Goal: Information Seeking & Learning: Learn about a topic

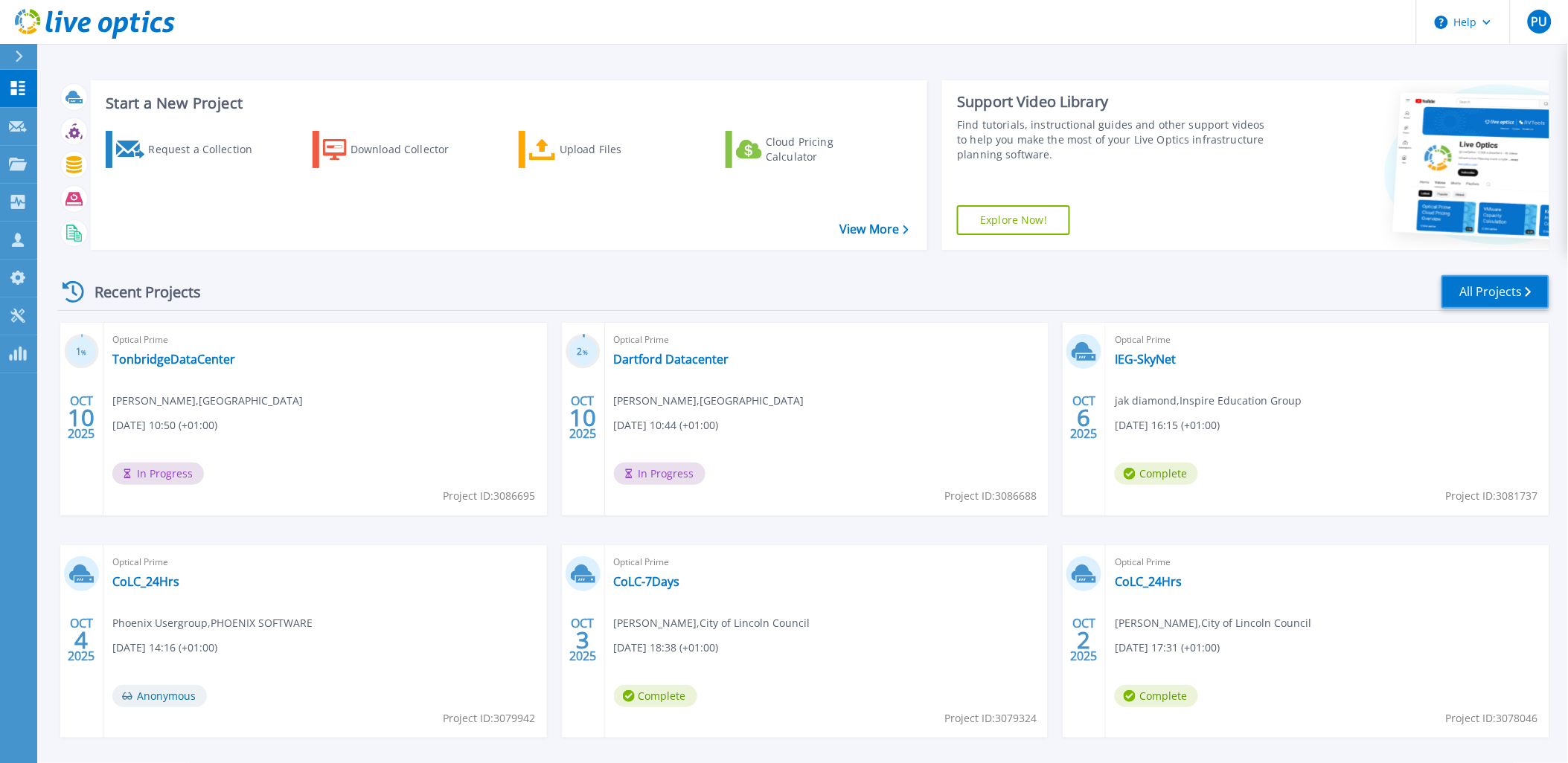
click at [1493, 296] on link "All Projects" at bounding box center [1495, 292] width 108 height 34
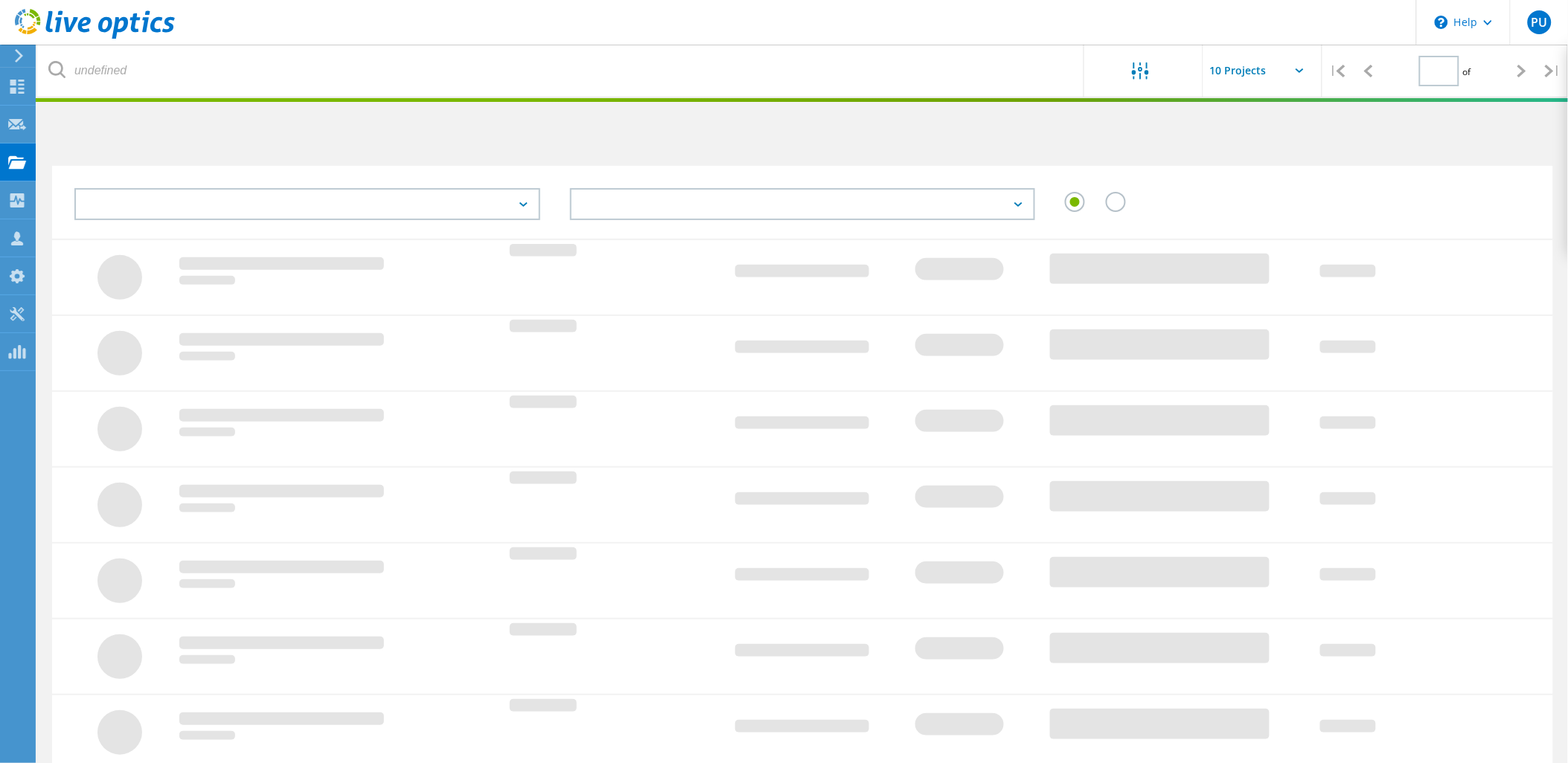
type input "1"
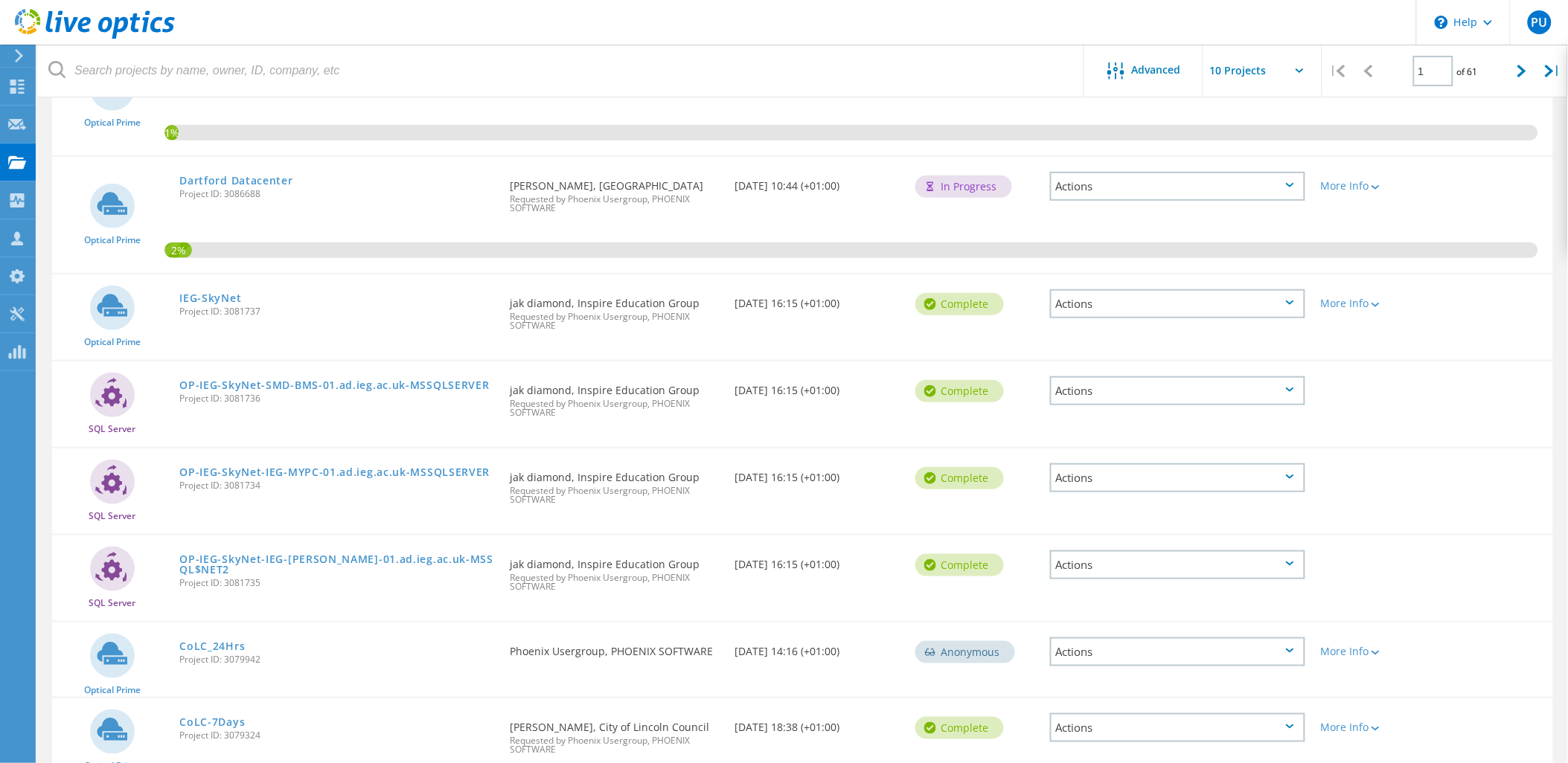
scroll to position [232, 0]
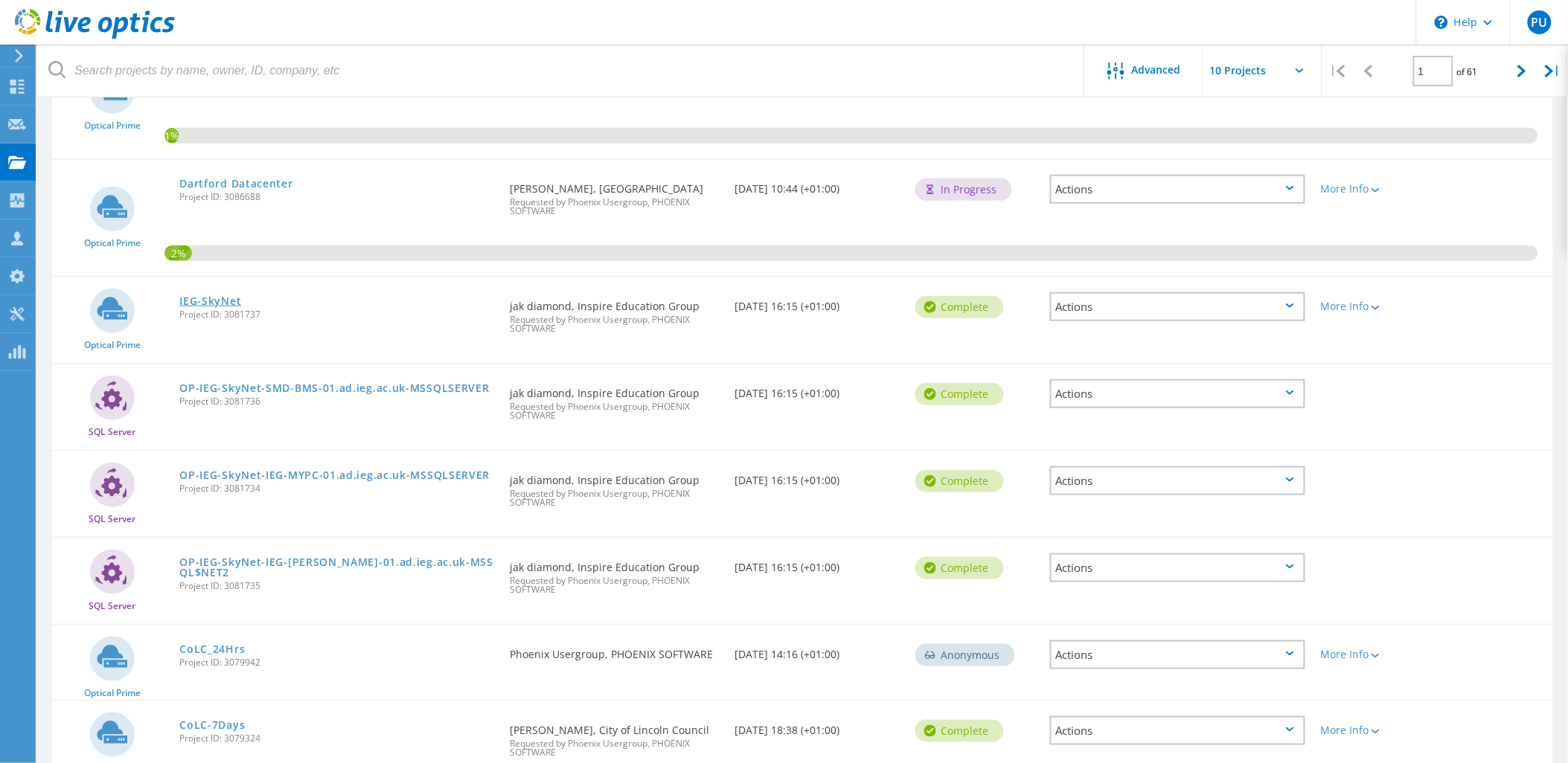
click at [212, 297] on link "IEG-SkyNet" at bounding box center [210, 301] width 62 height 10
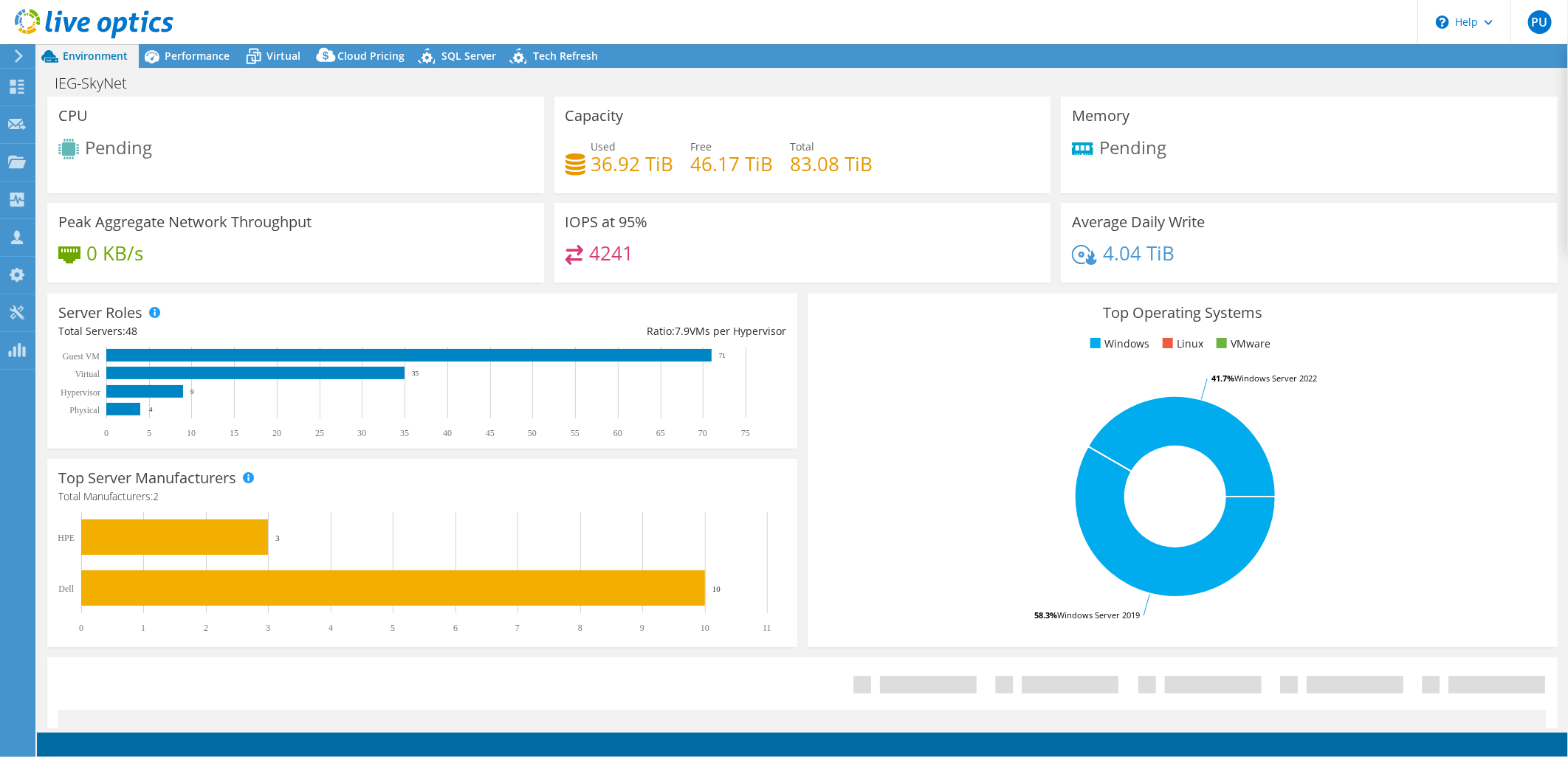
select select "USD"
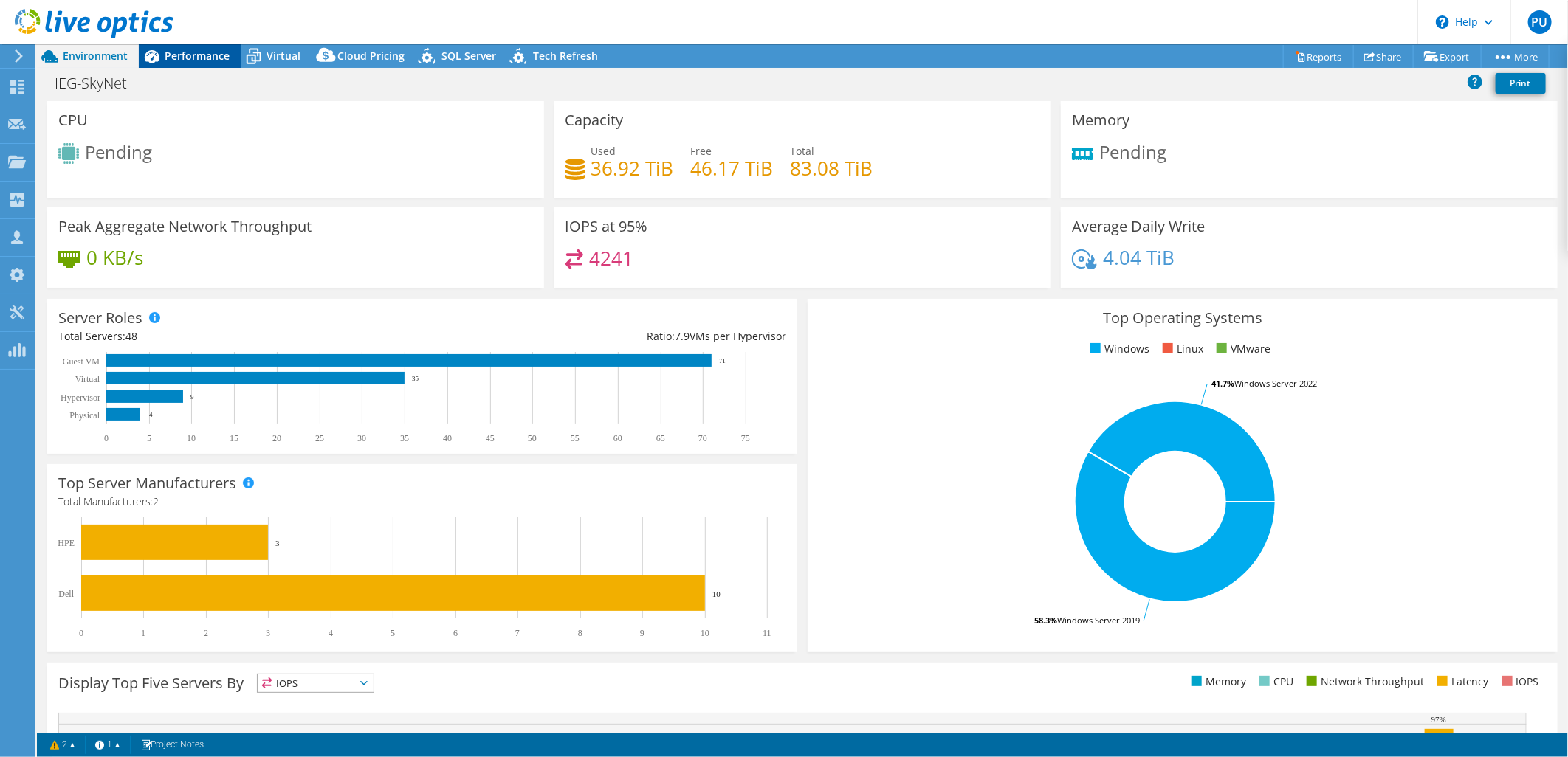
click at [200, 59] on span "Performance" at bounding box center [197, 55] width 65 height 14
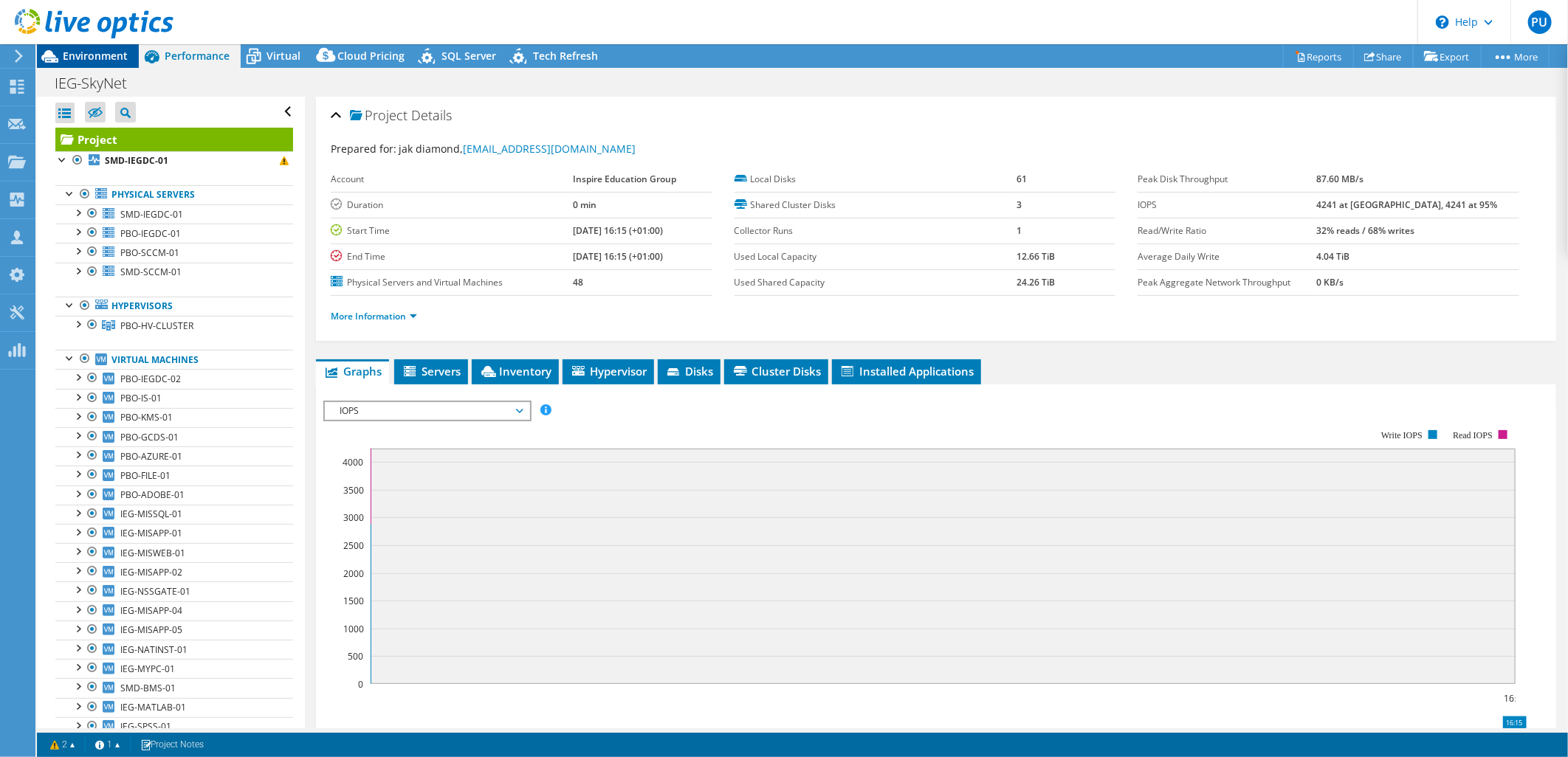
click at [91, 57] on span "Environment" at bounding box center [95, 55] width 65 height 14
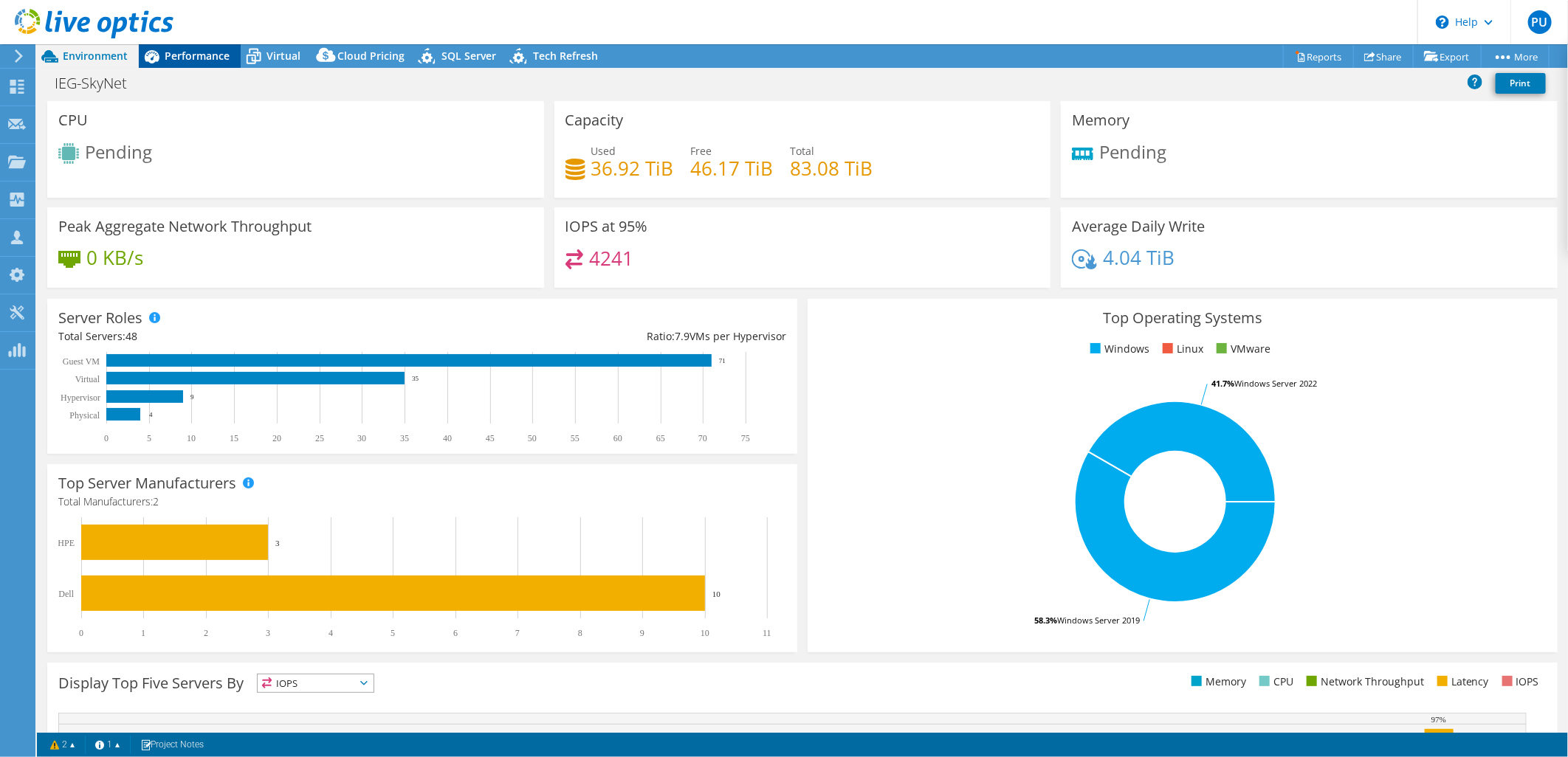
click at [198, 60] on span "Performance" at bounding box center [197, 55] width 65 height 14
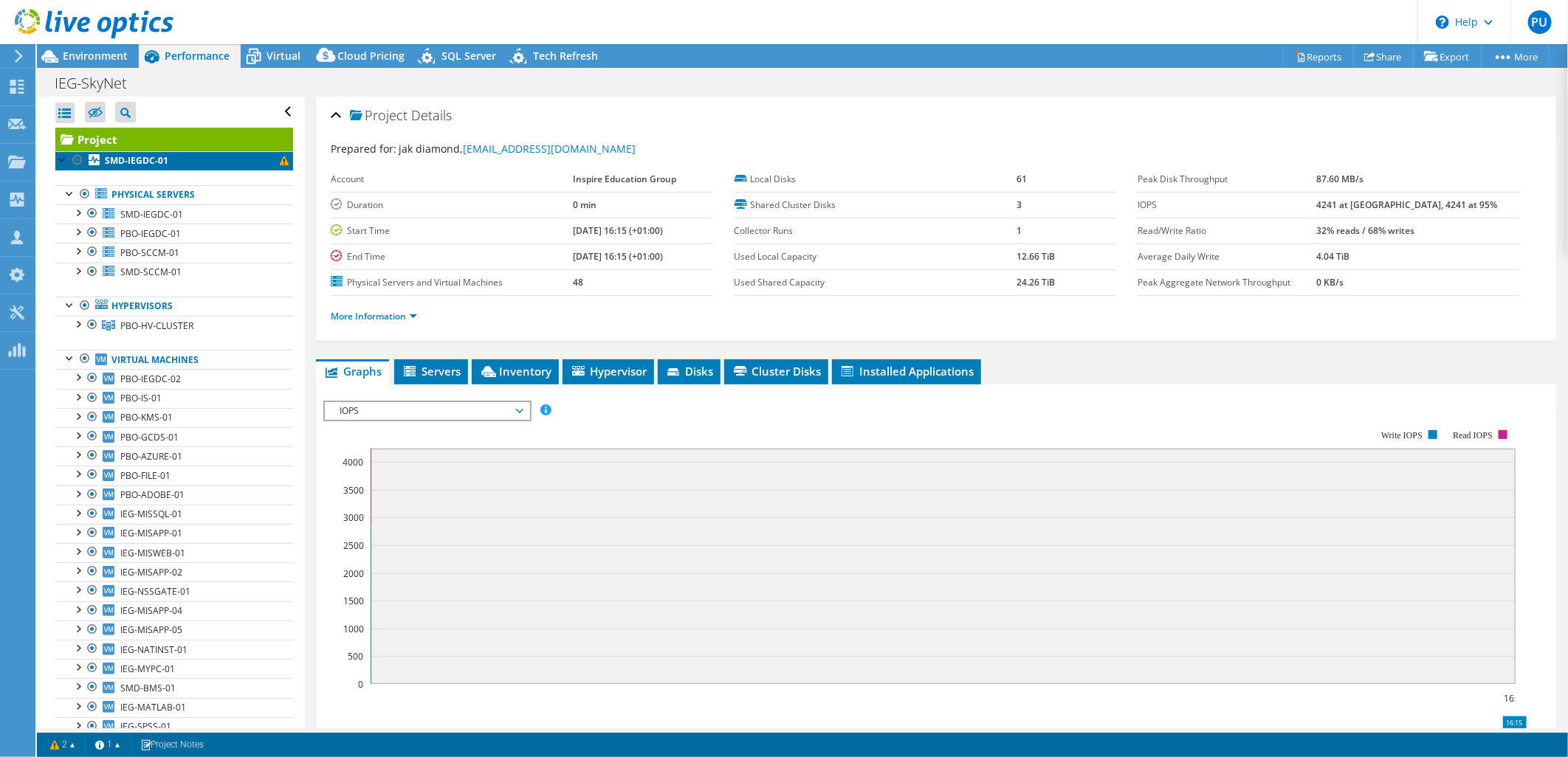
click at [280, 163] on span at bounding box center [285, 161] width 9 height 9
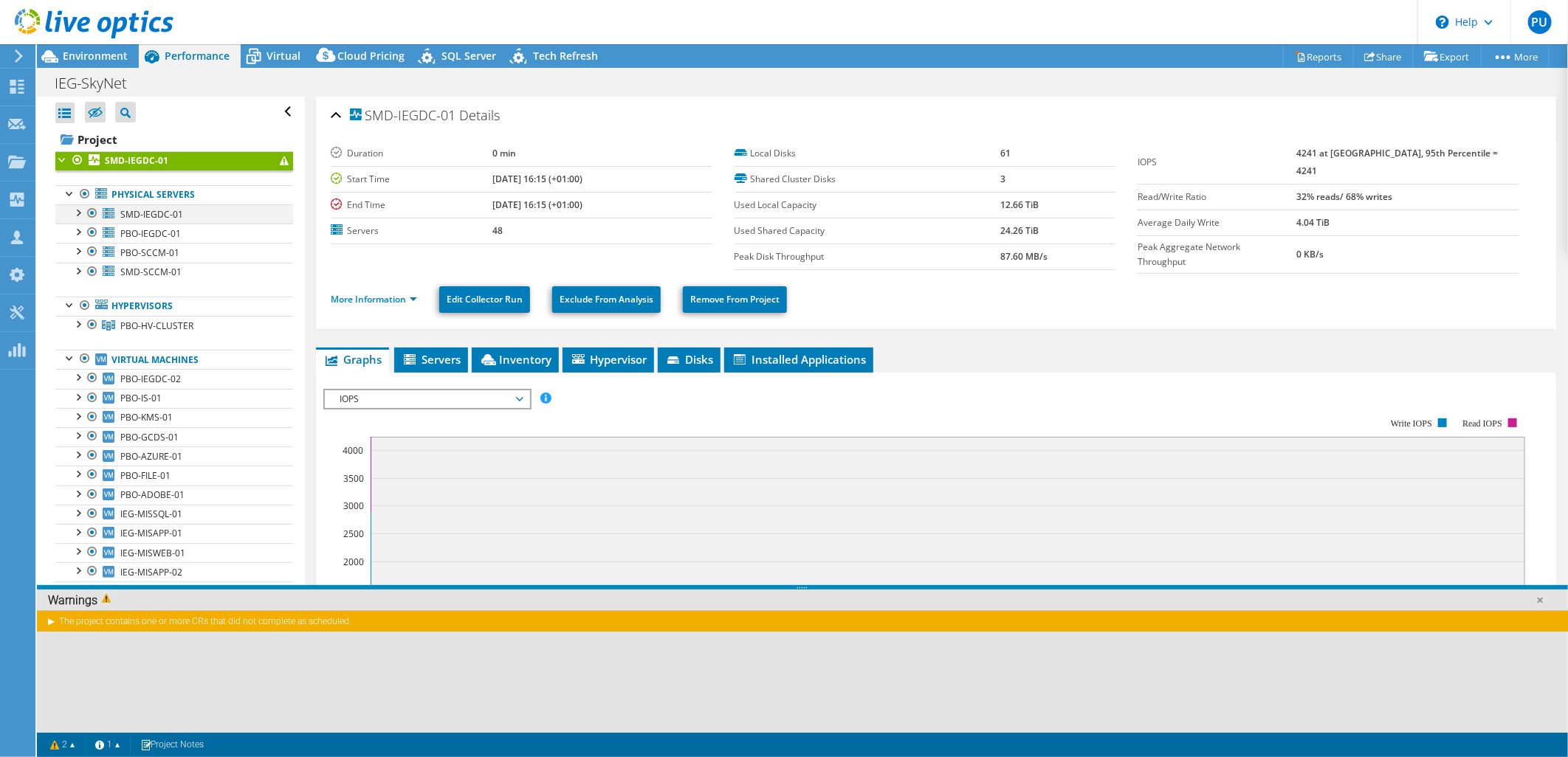
click at [77, 211] on div at bounding box center [77, 212] width 15 height 15
click at [78, 232] on div at bounding box center [77, 231] width 15 height 15
click at [80, 232] on div at bounding box center [77, 231] width 15 height 15
click at [77, 252] on div at bounding box center [77, 250] width 15 height 15
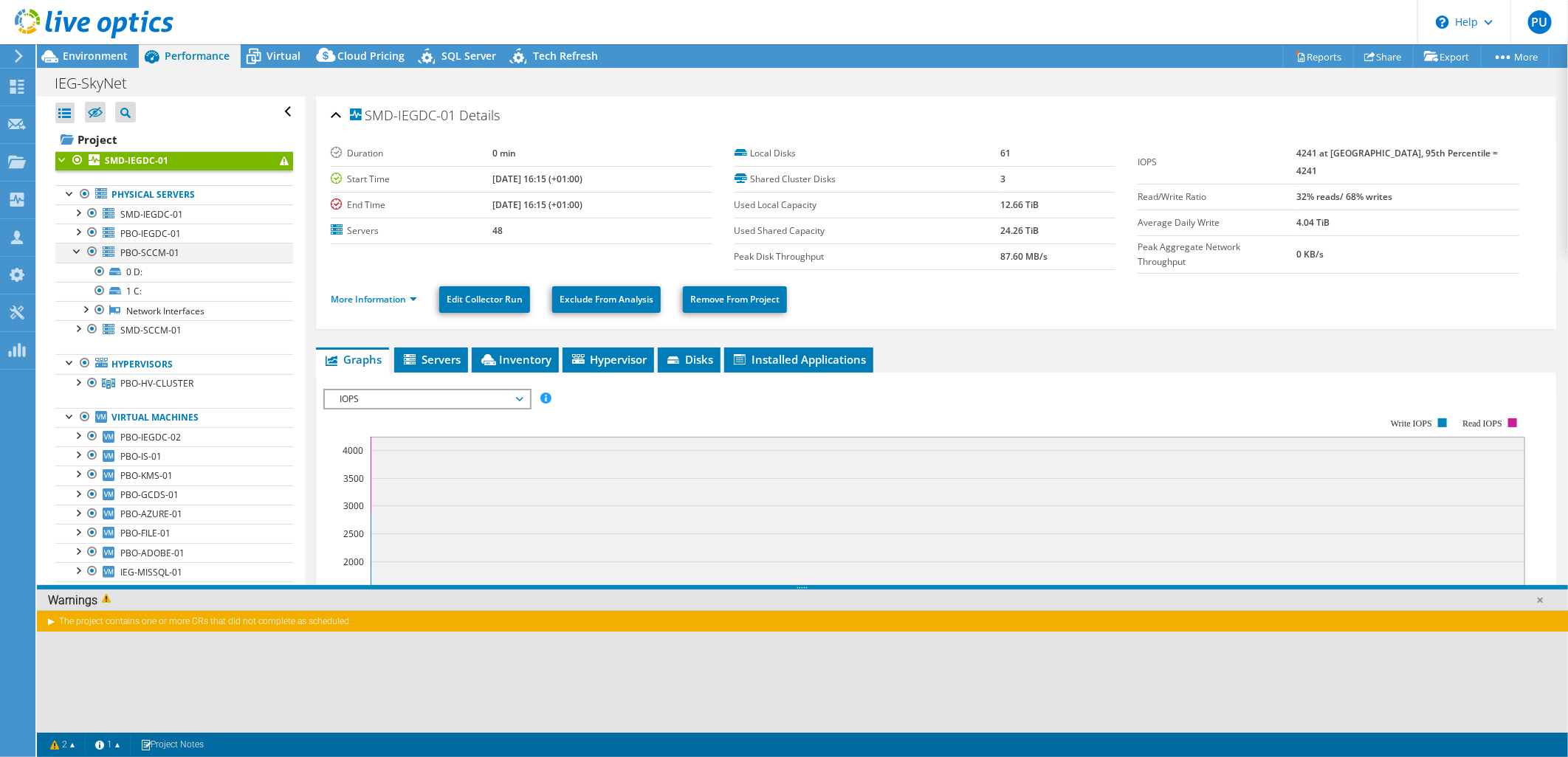
click at [75, 251] on div at bounding box center [77, 250] width 15 height 15
click at [77, 270] on div at bounding box center [77, 270] width 15 height 15
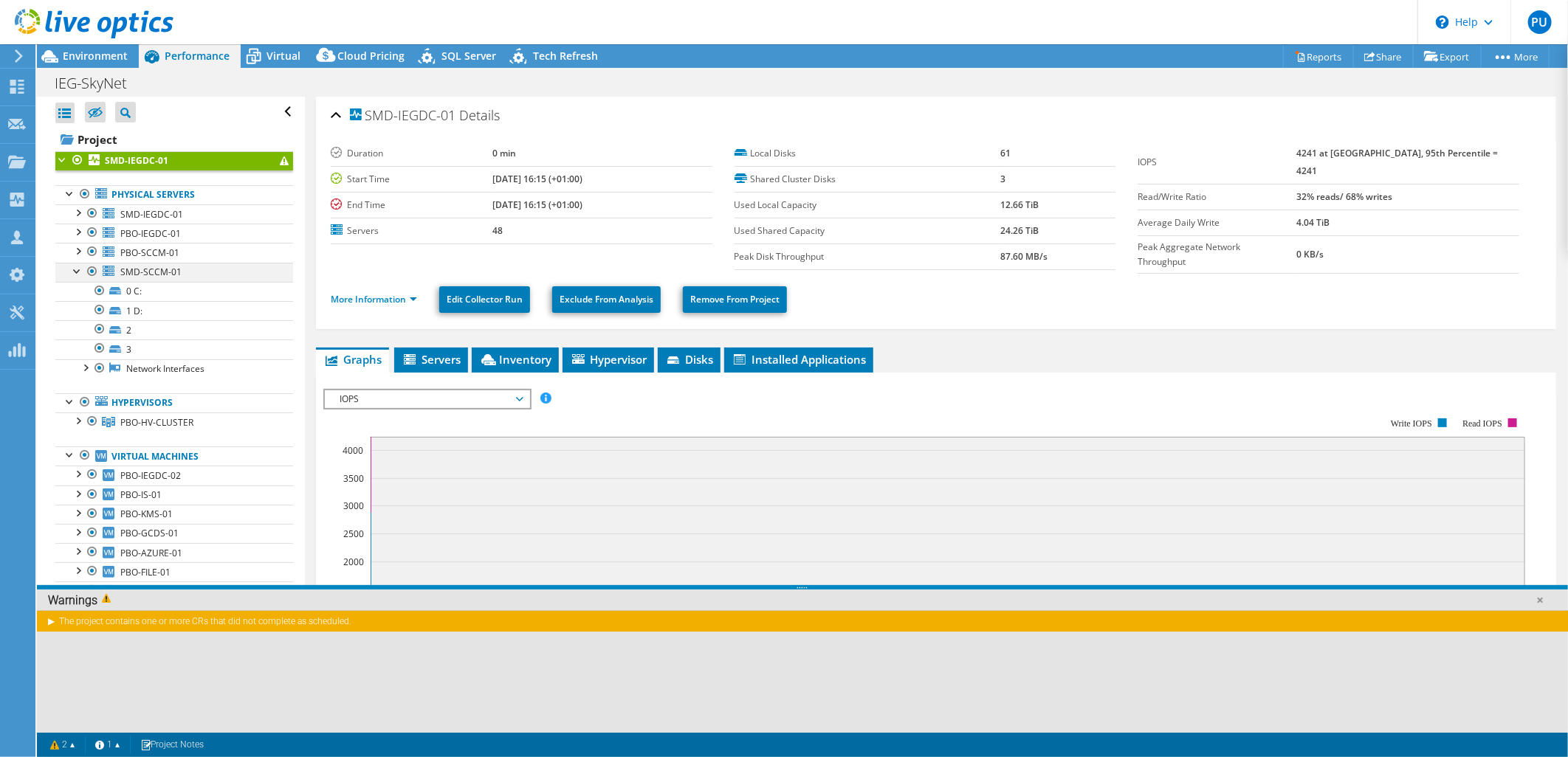
click at [77, 270] on div at bounding box center [77, 270] width 15 height 15
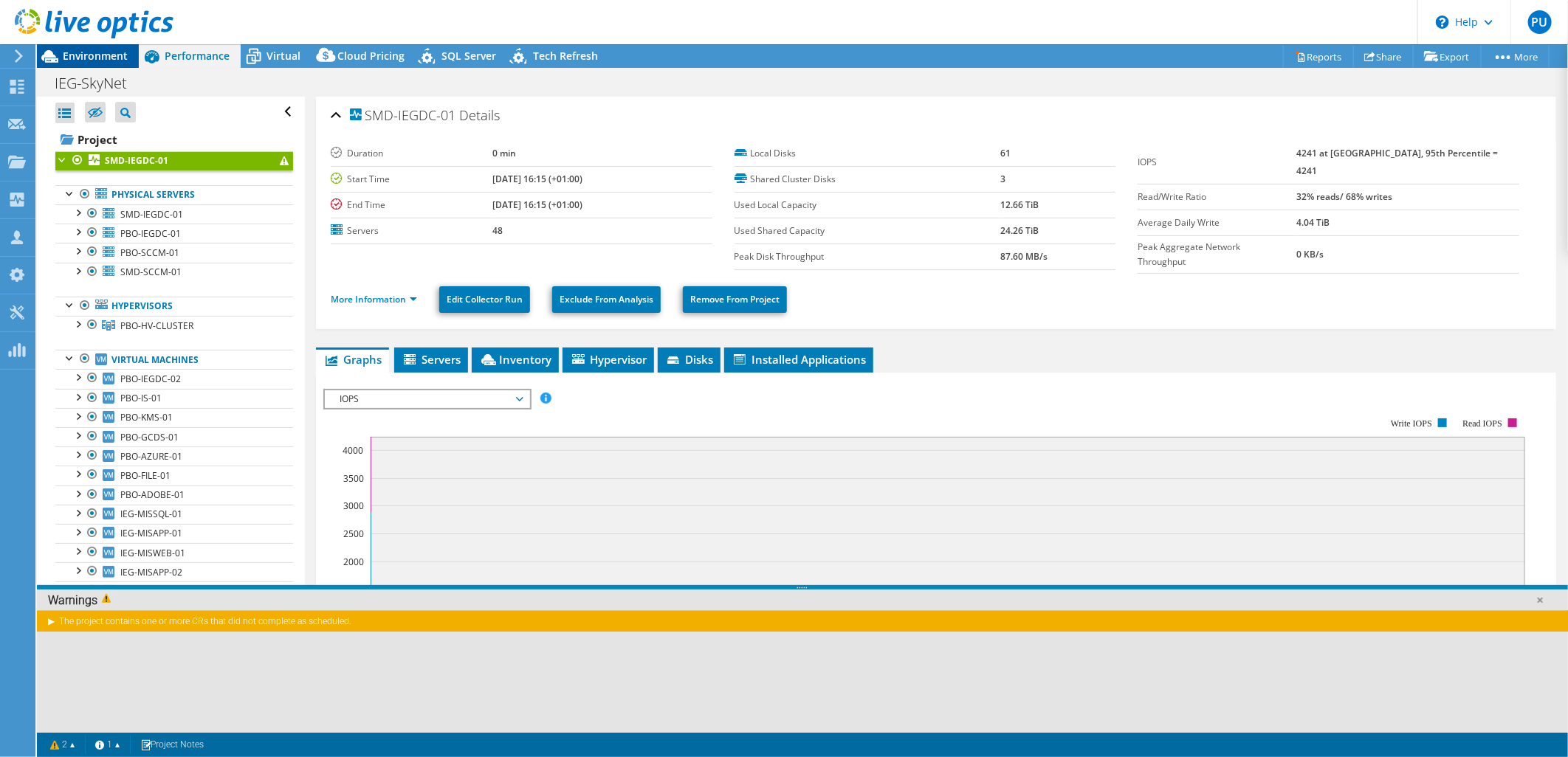
click at [92, 52] on span "Environment" at bounding box center [95, 55] width 65 height 14
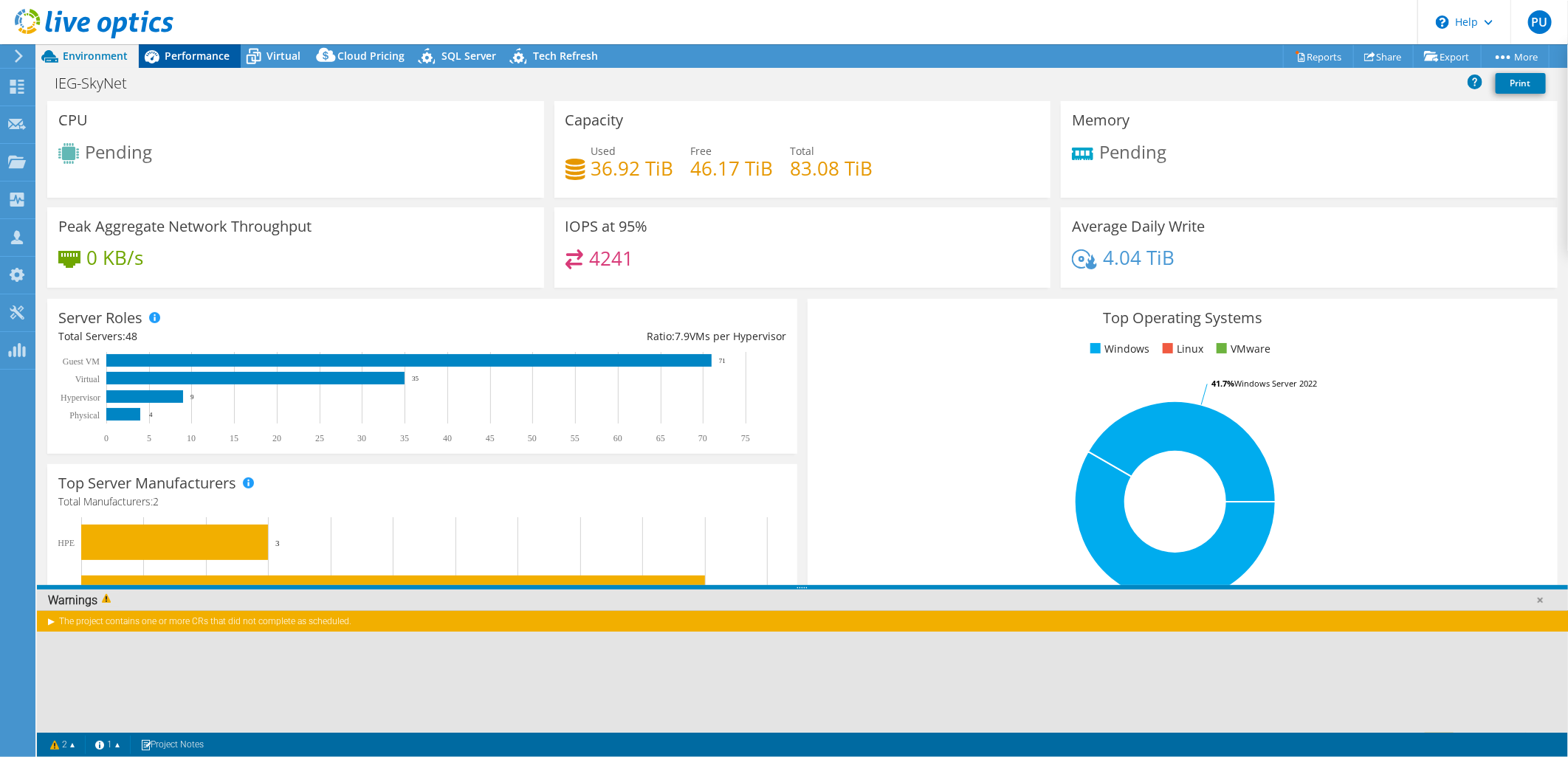
click at [196, 56] on span "Performance" at bounding box center [197, 55] width 65 height 14
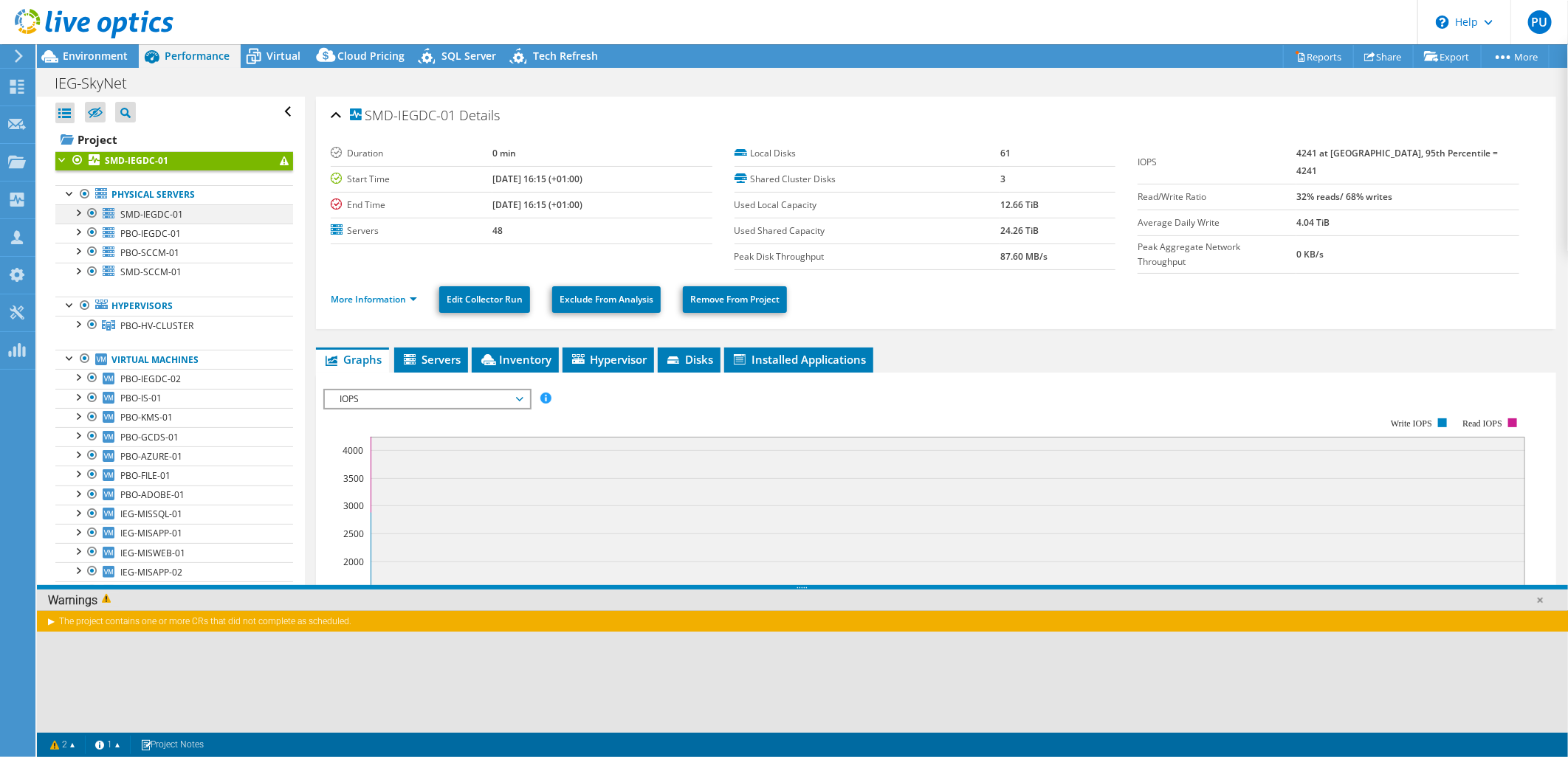
click at [82, 212] on div at bounding box center [77, 212] width 15 height 15
click at [137, 212] on span "SMD-IEGDC-01" at bounding box center [151, 214] width 62 height 12
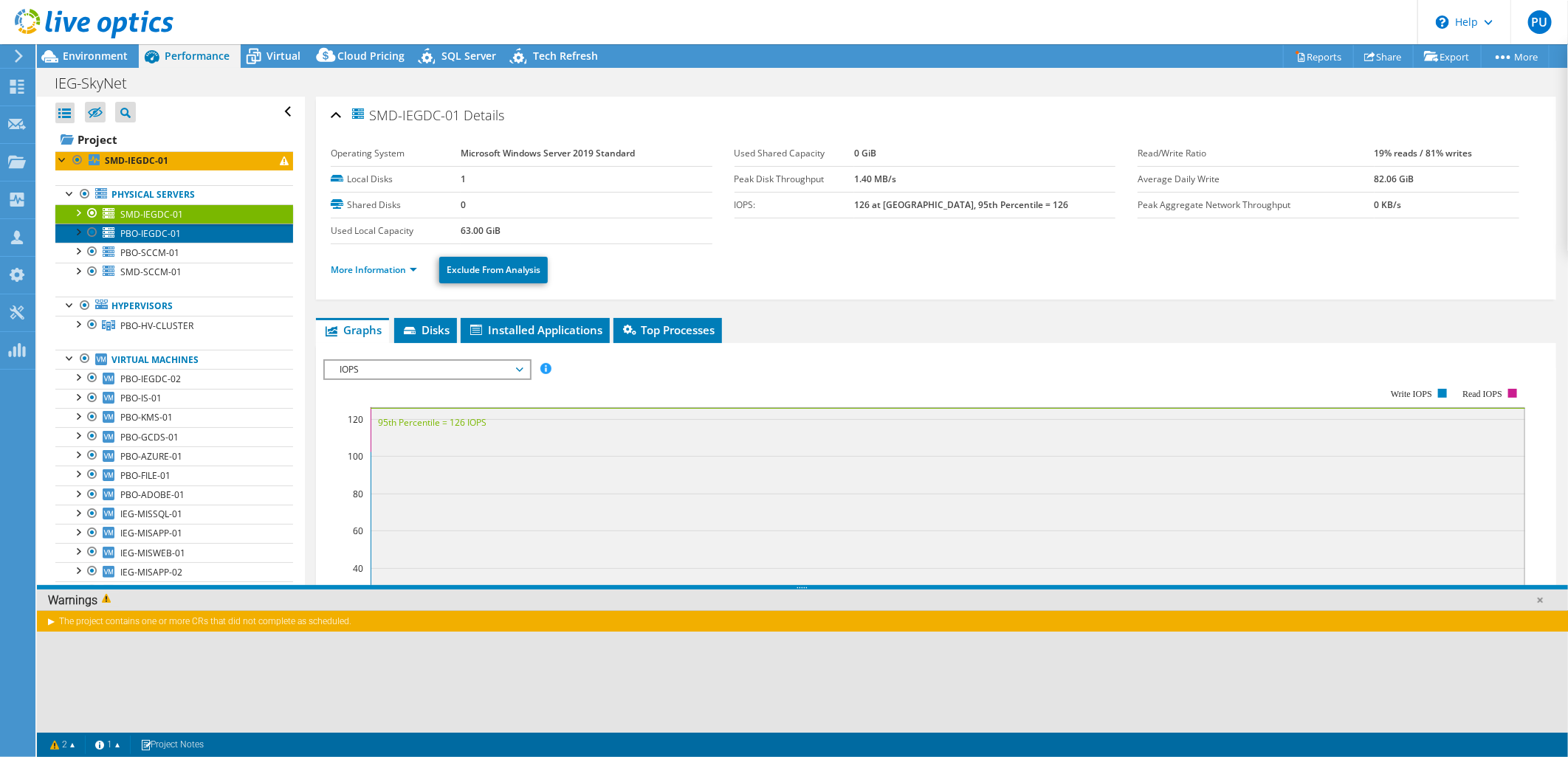
click at [141, 231] on span "PBO-IEGDC-01" at bounding box center [150, 232] width 60 height 12
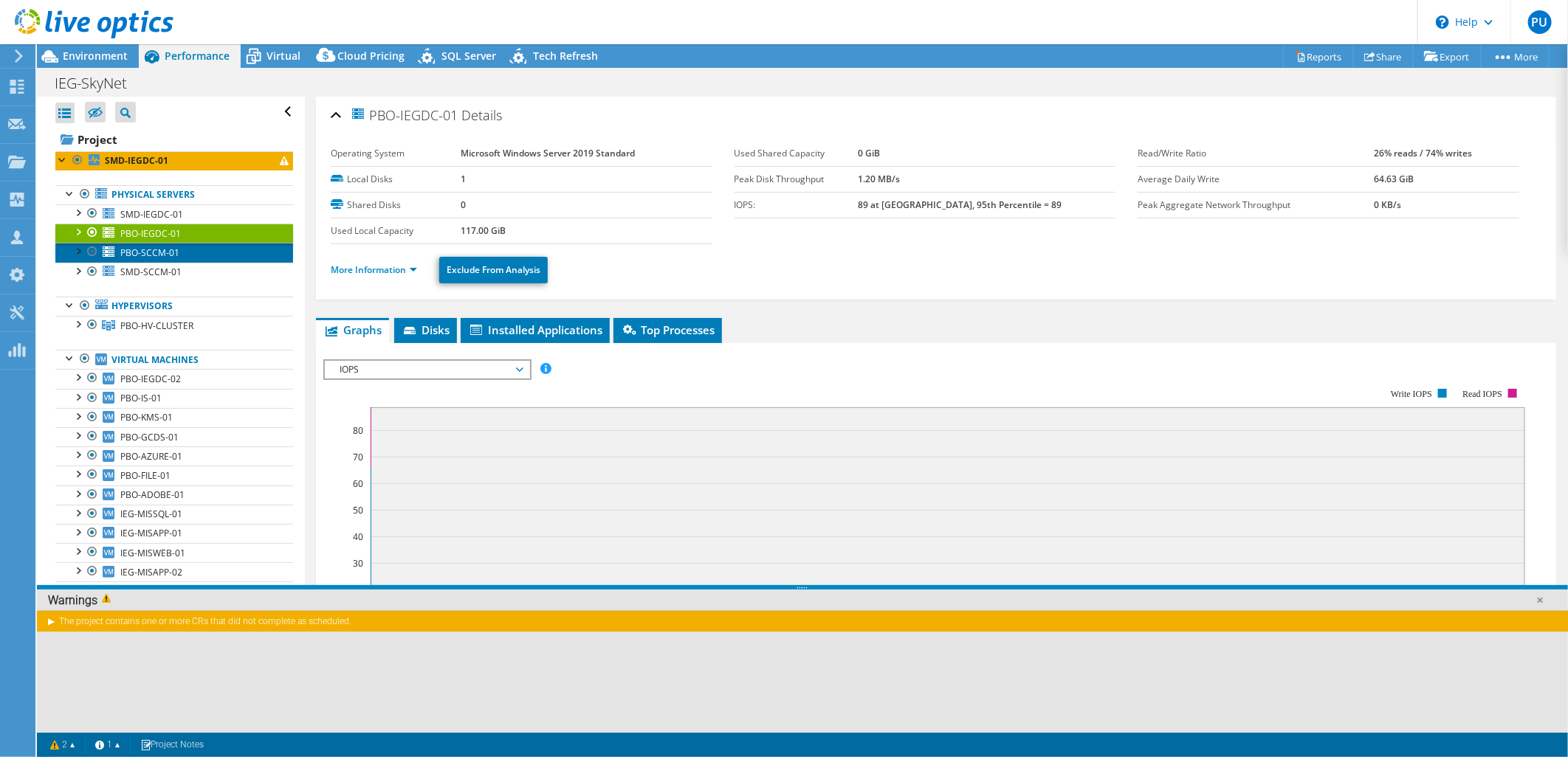
click at [143, 253] on span "PBO-SCCM-01" at bounding box center [149, 252] width 59 height 12
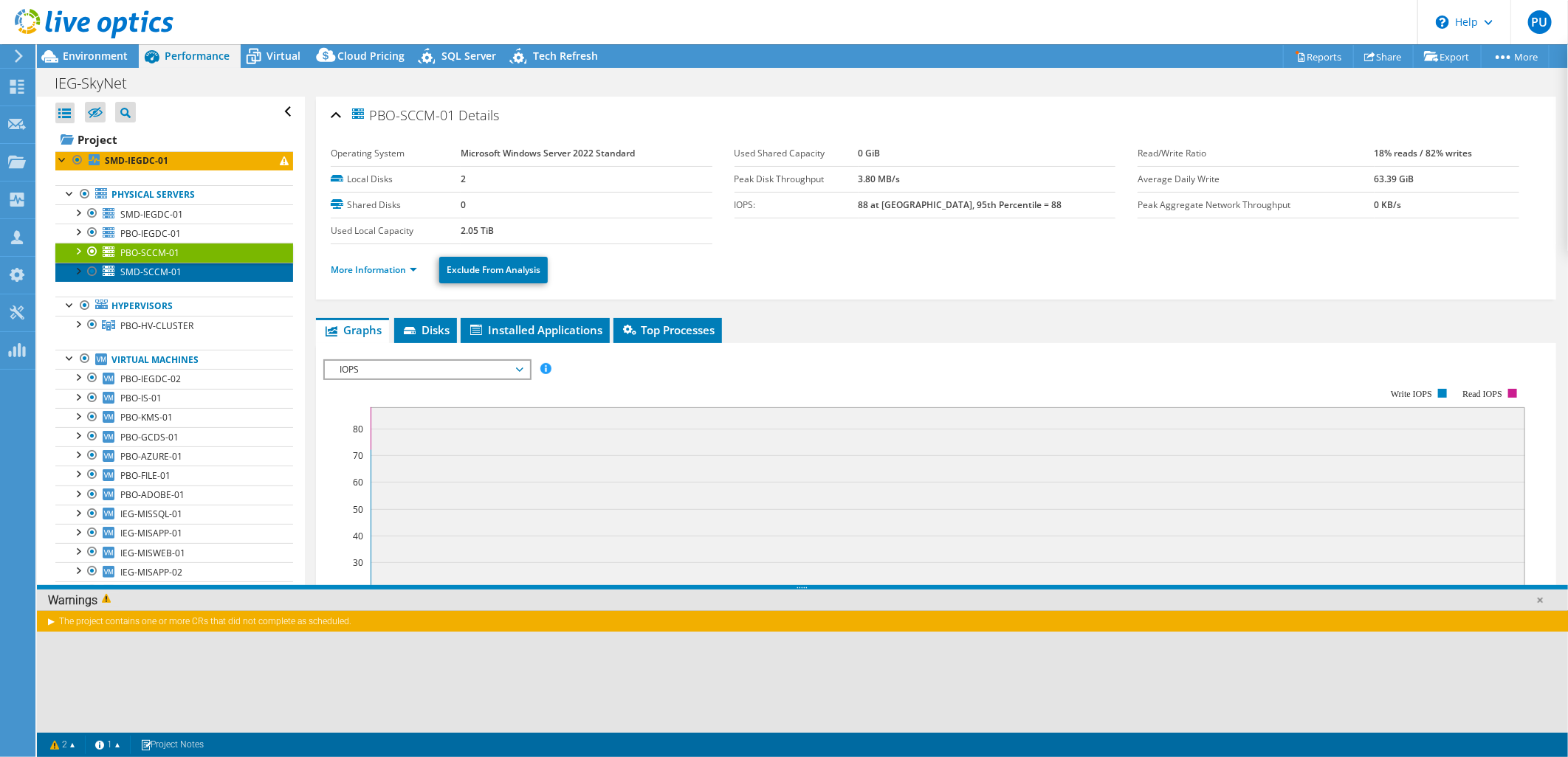
click at [143, 275] on span "SMD-SCCM-01" at bounding box center [151, 272] width 61 height 12
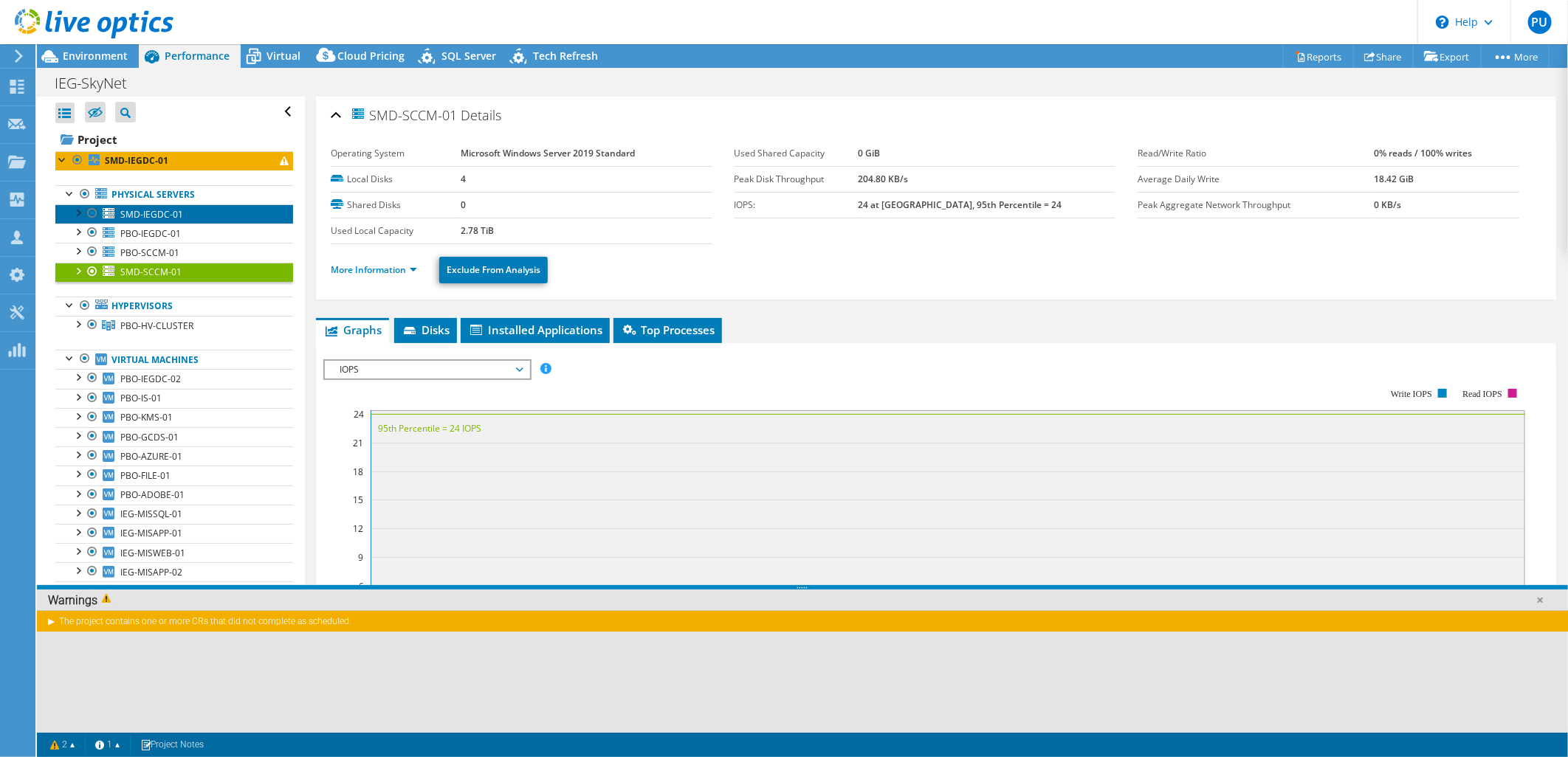
click at [154, 208] on span "SMD-IEGDC-01" at bounding box center [151, 214] width 62 height 12
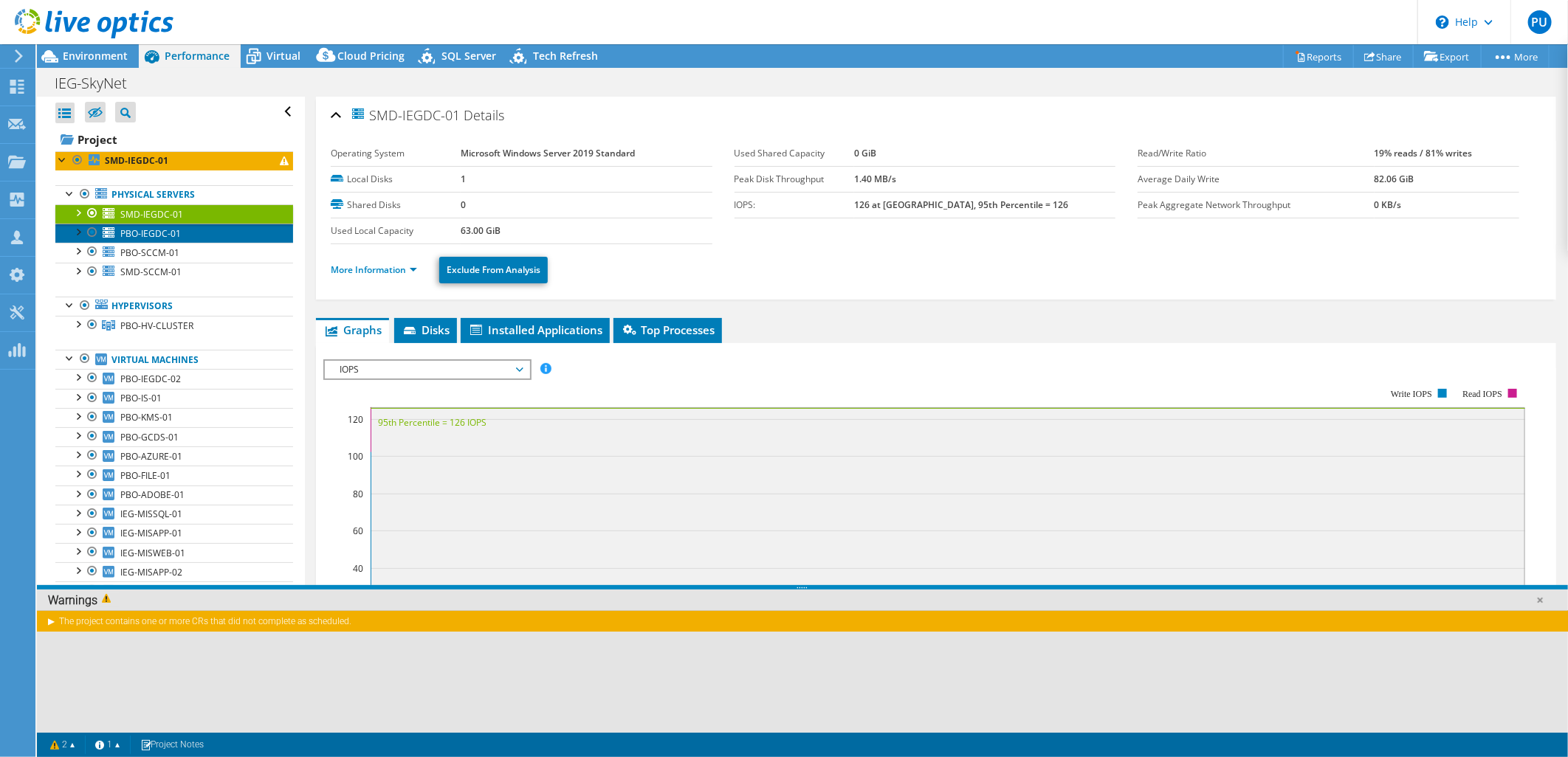
click at [138, 233] on span "PBO-IEGDC-01" at bounding box center [150, 232] width 60 height 12
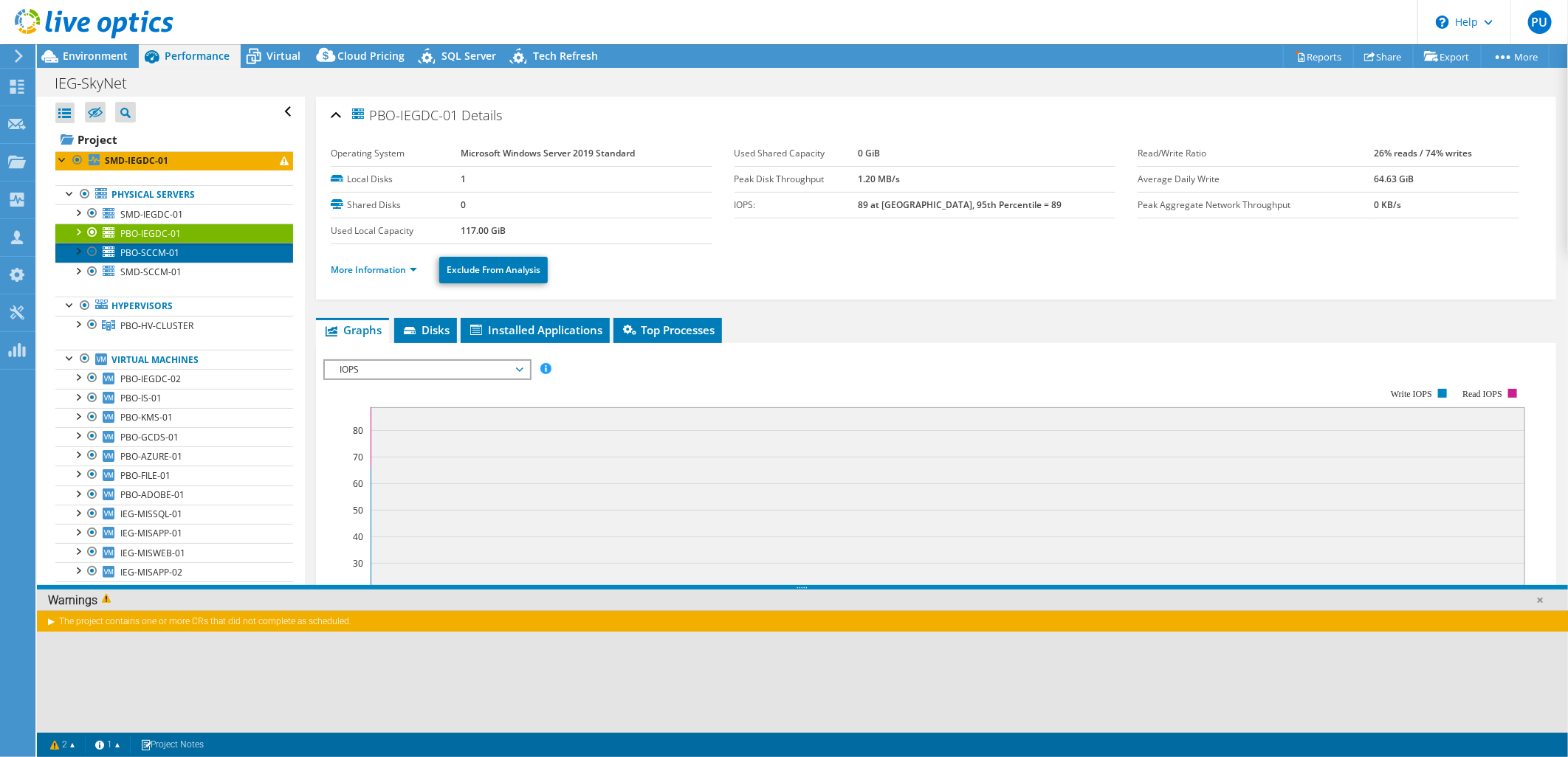
click at [135, 249] on span "PBO-SCCM-01" at bounding box center [149, 252] width 59 height 12
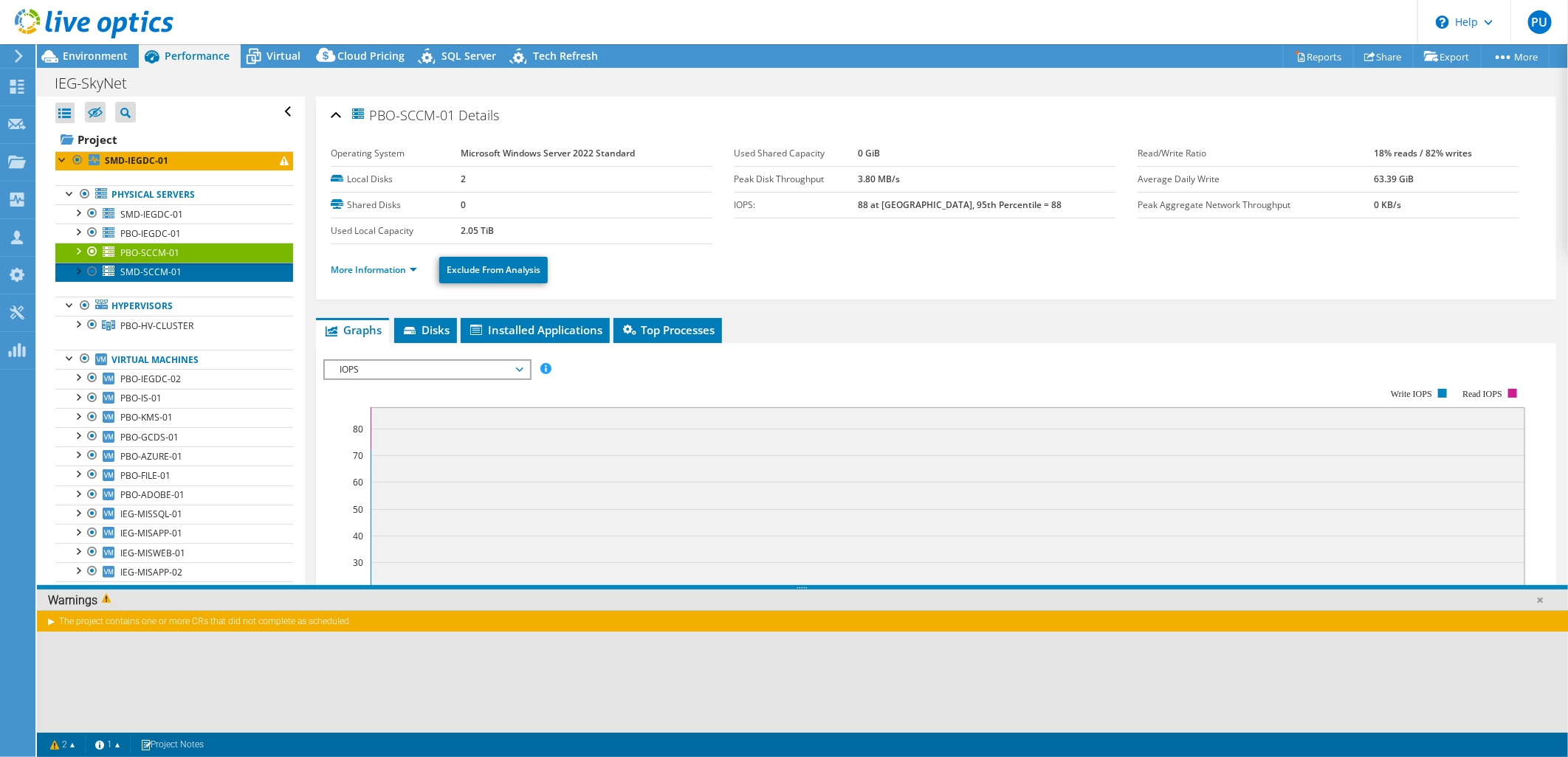
click at [133, 264] on link "SMD-SCCM-01" at bounding box center [174, 272] width 237 height 20
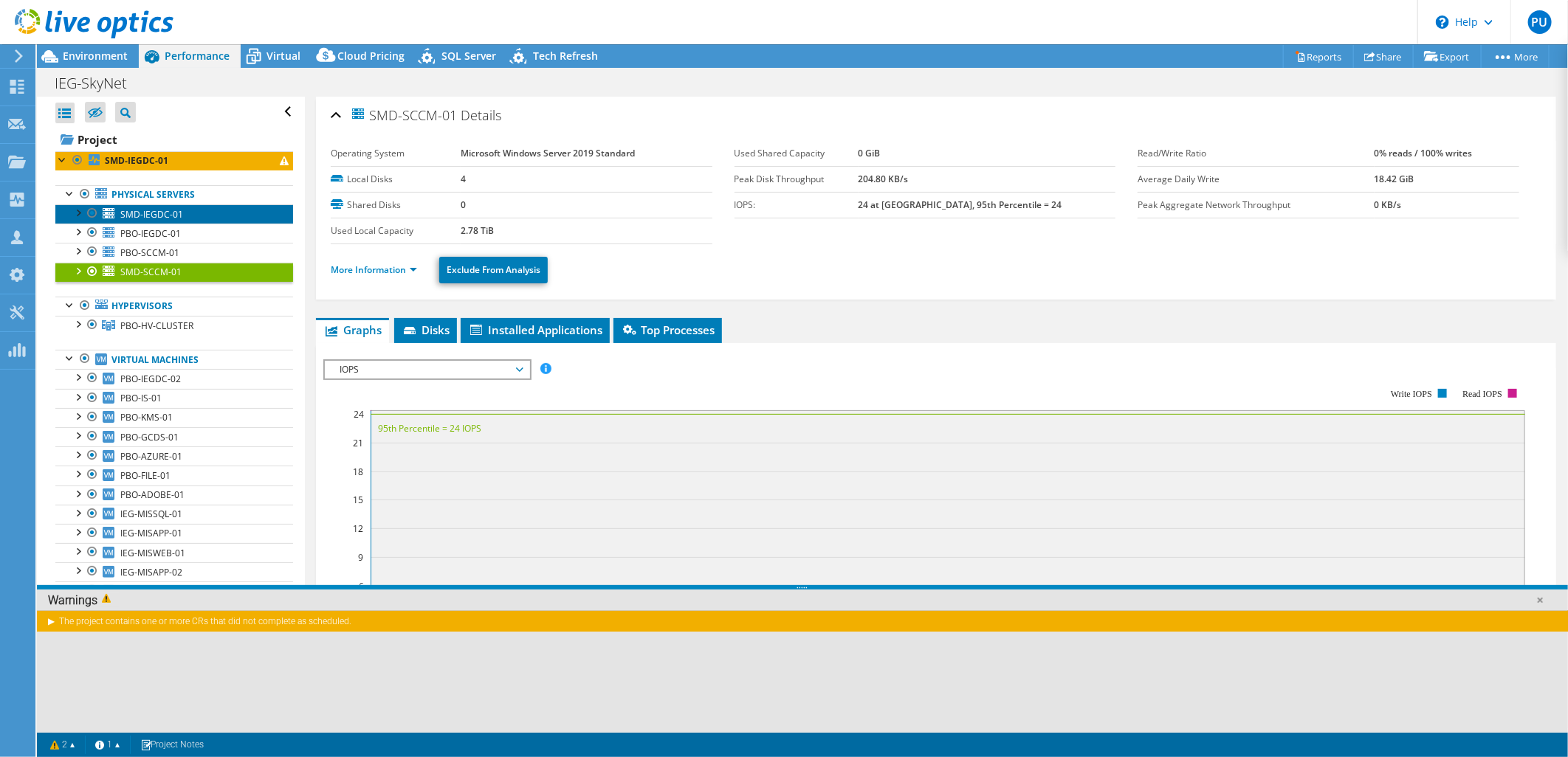
click at [130, 215] on span "SMD-IEGDC-01" at bounding box center [151, 214] width 62 height 12
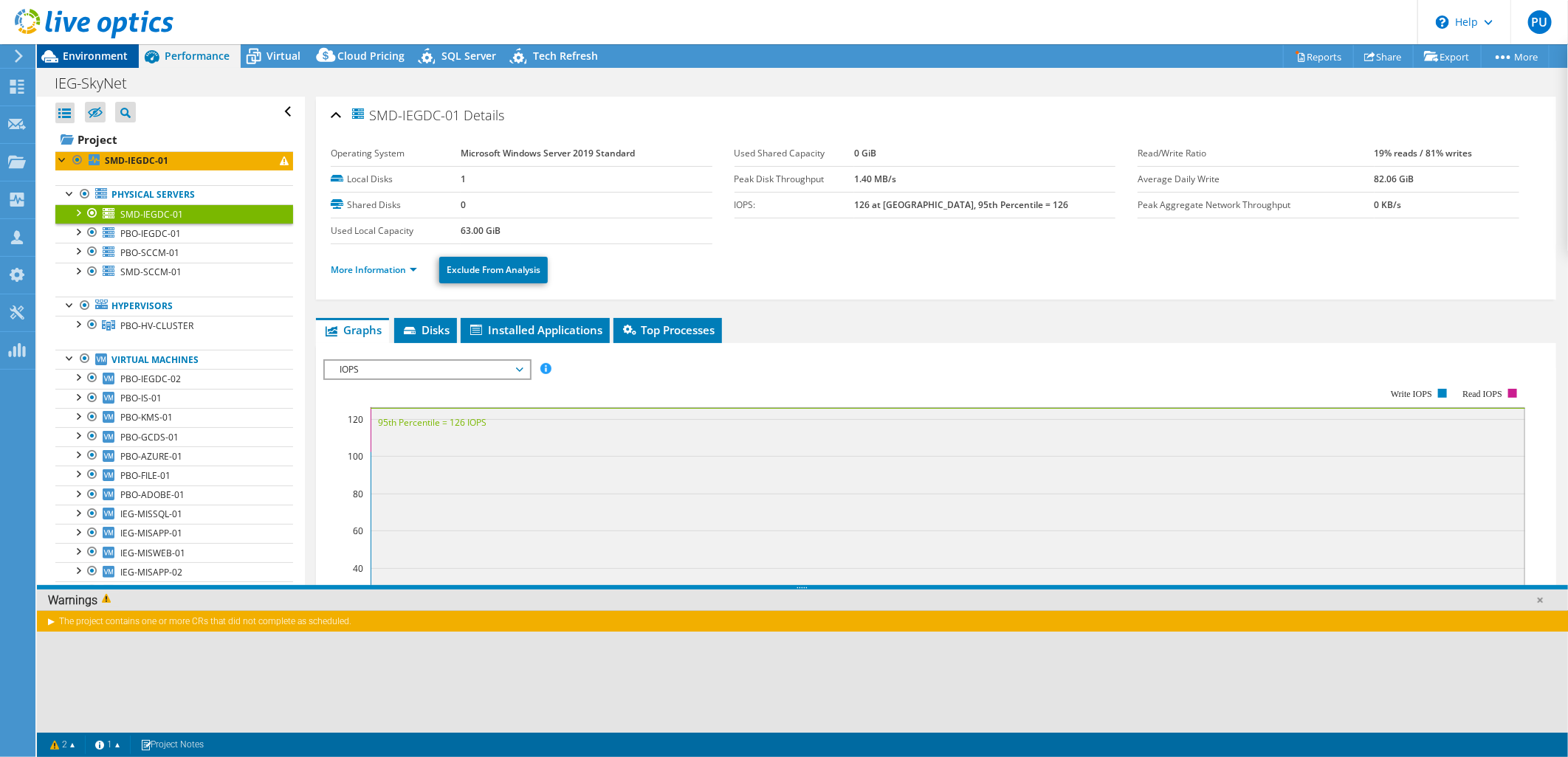
click at [106, 57] on span "Environment" at bounding box center [95, 55] width 65 height 14
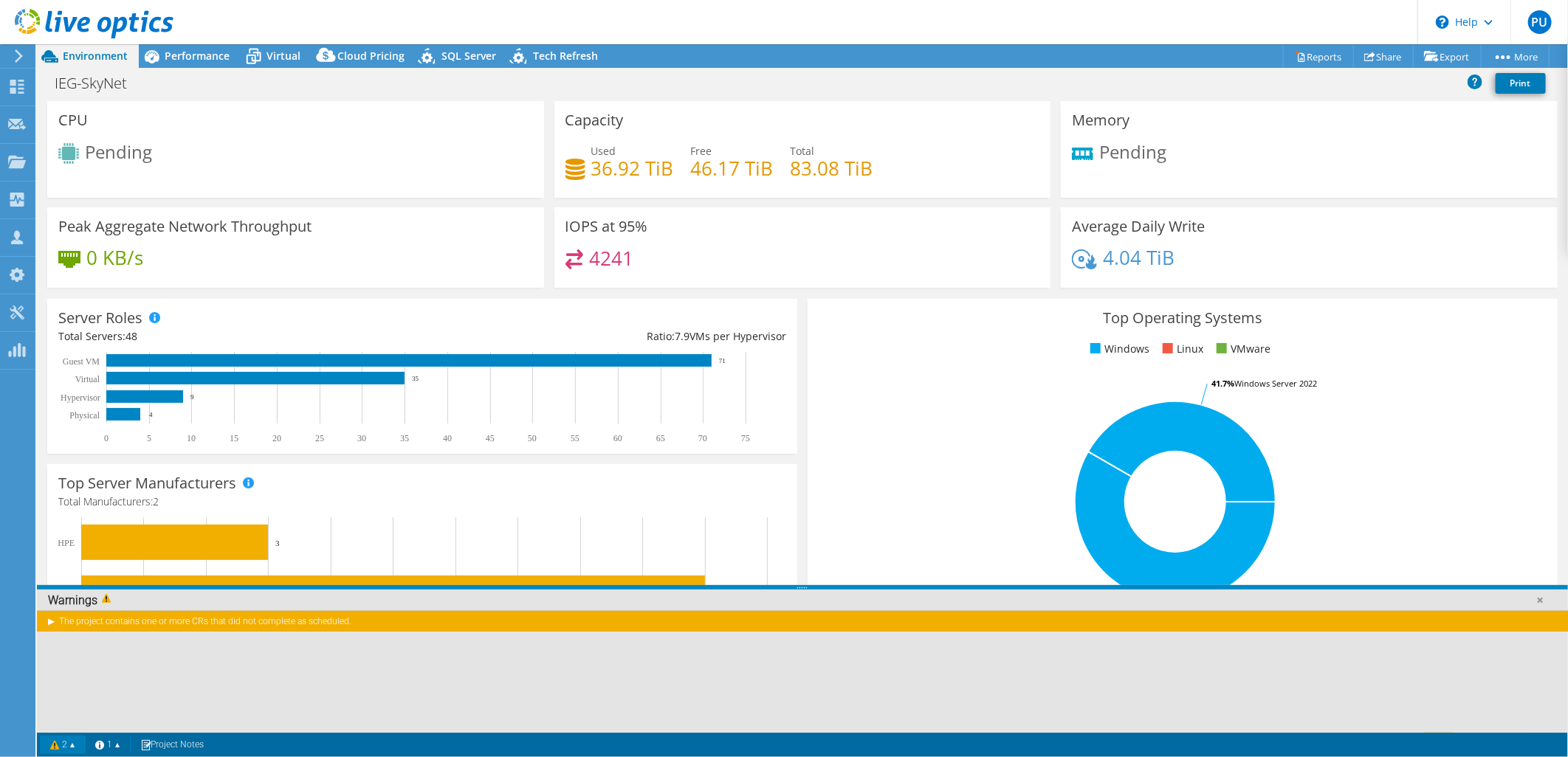
click at [61, 745] on link "2" at bounding box center [62, 745] width 46 height 19
click at [63, 741] on link "2" at bounding box center [62, 745] width 46 height 19
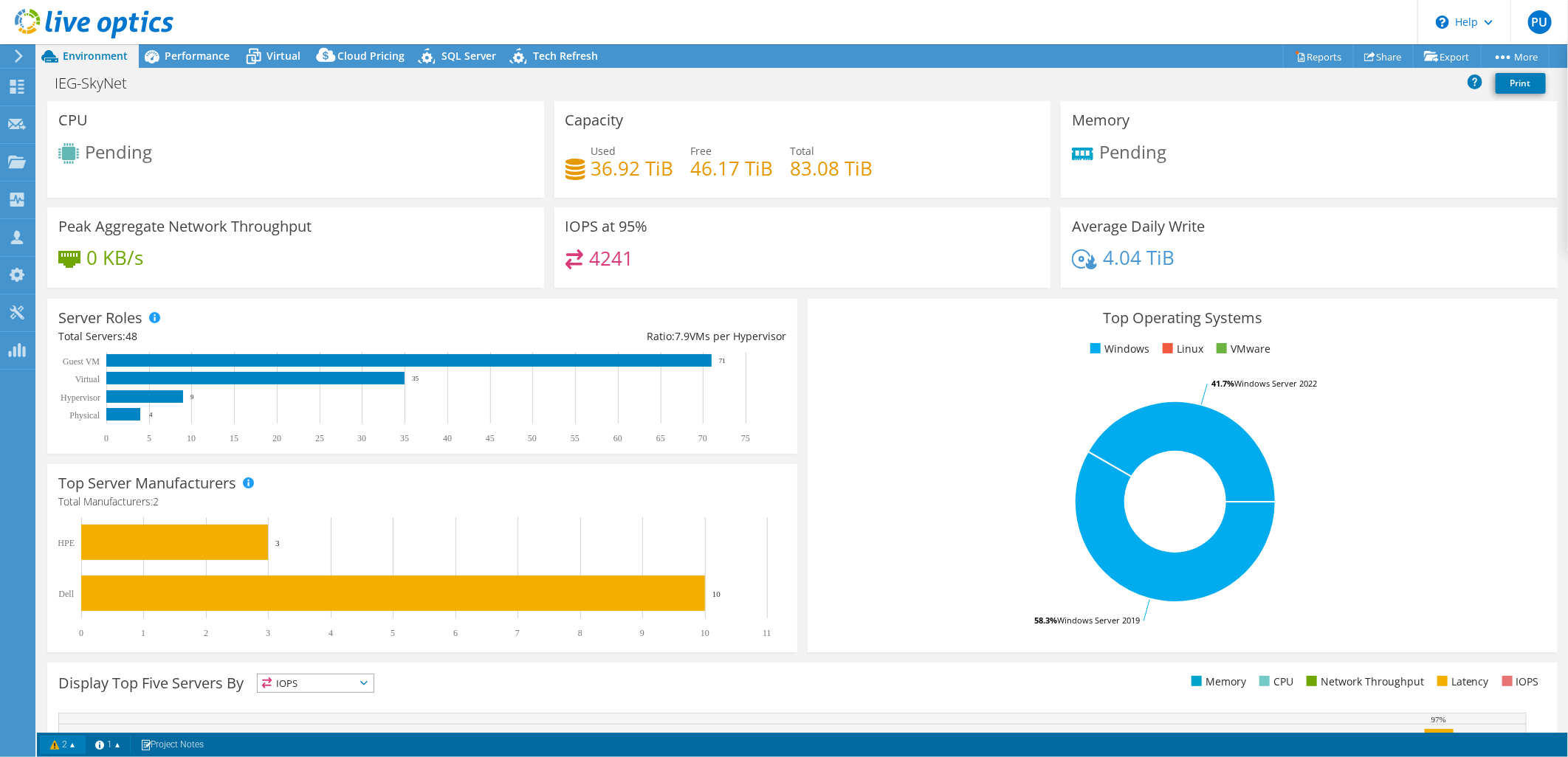
click at [63, 741] on link "2" at bounding box center [62, 745] width 46 height 19
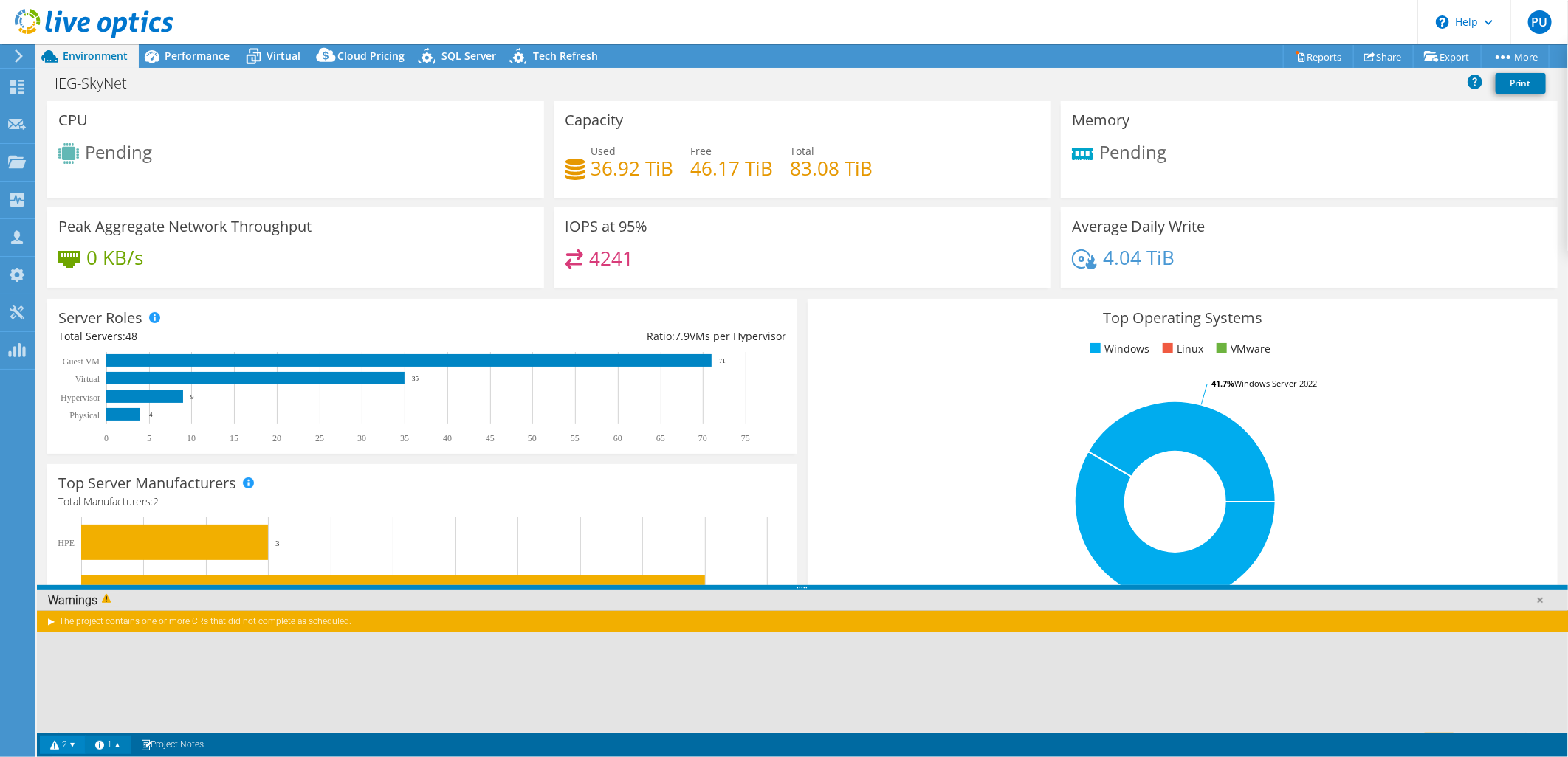
click at [124, 743] on link "1" at bounding box center [107, 745] width 46 height 19
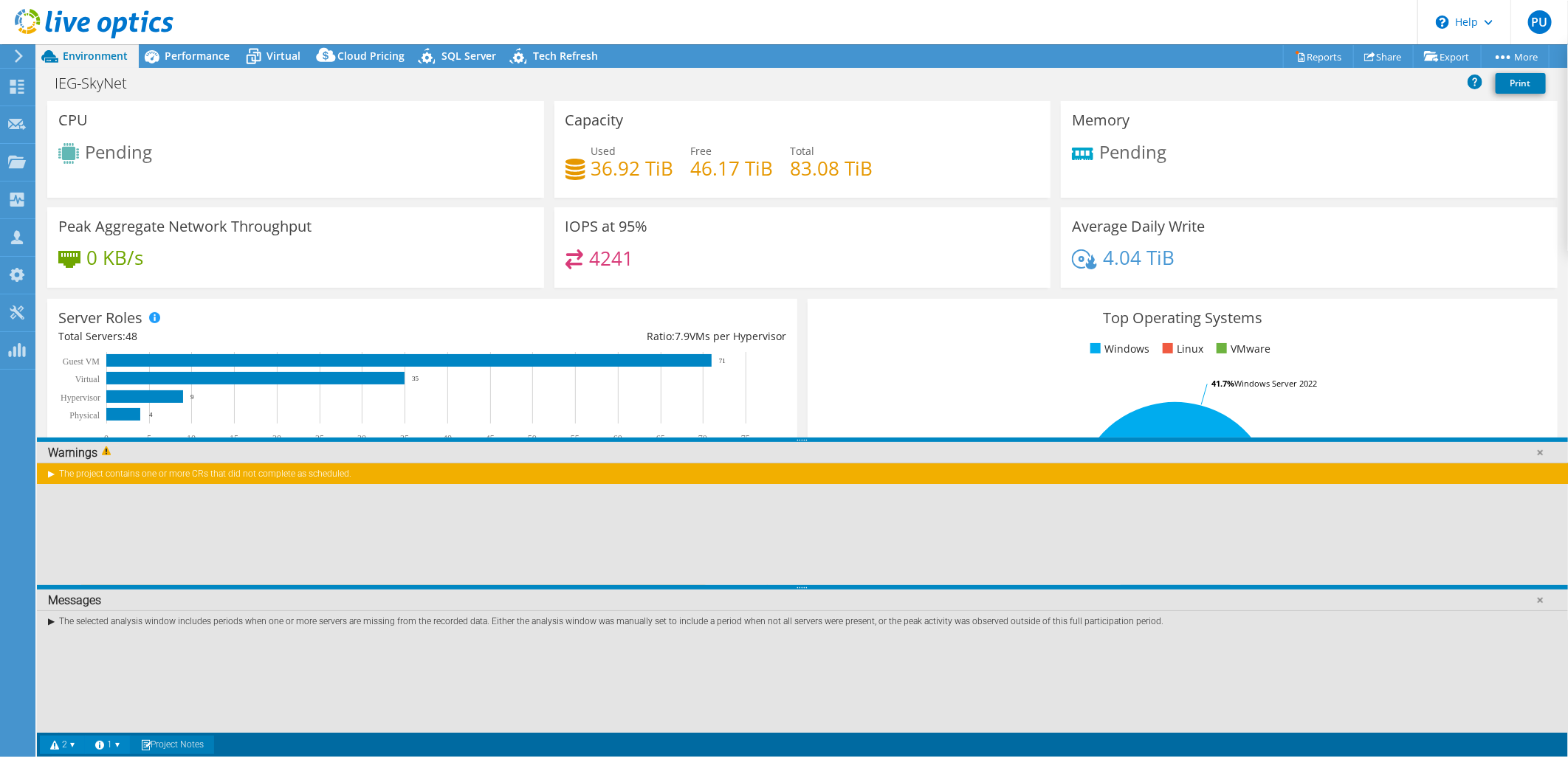
click at [176, 747] on link "Project Notes" at bounding box center [172, 745] width 84 height 19
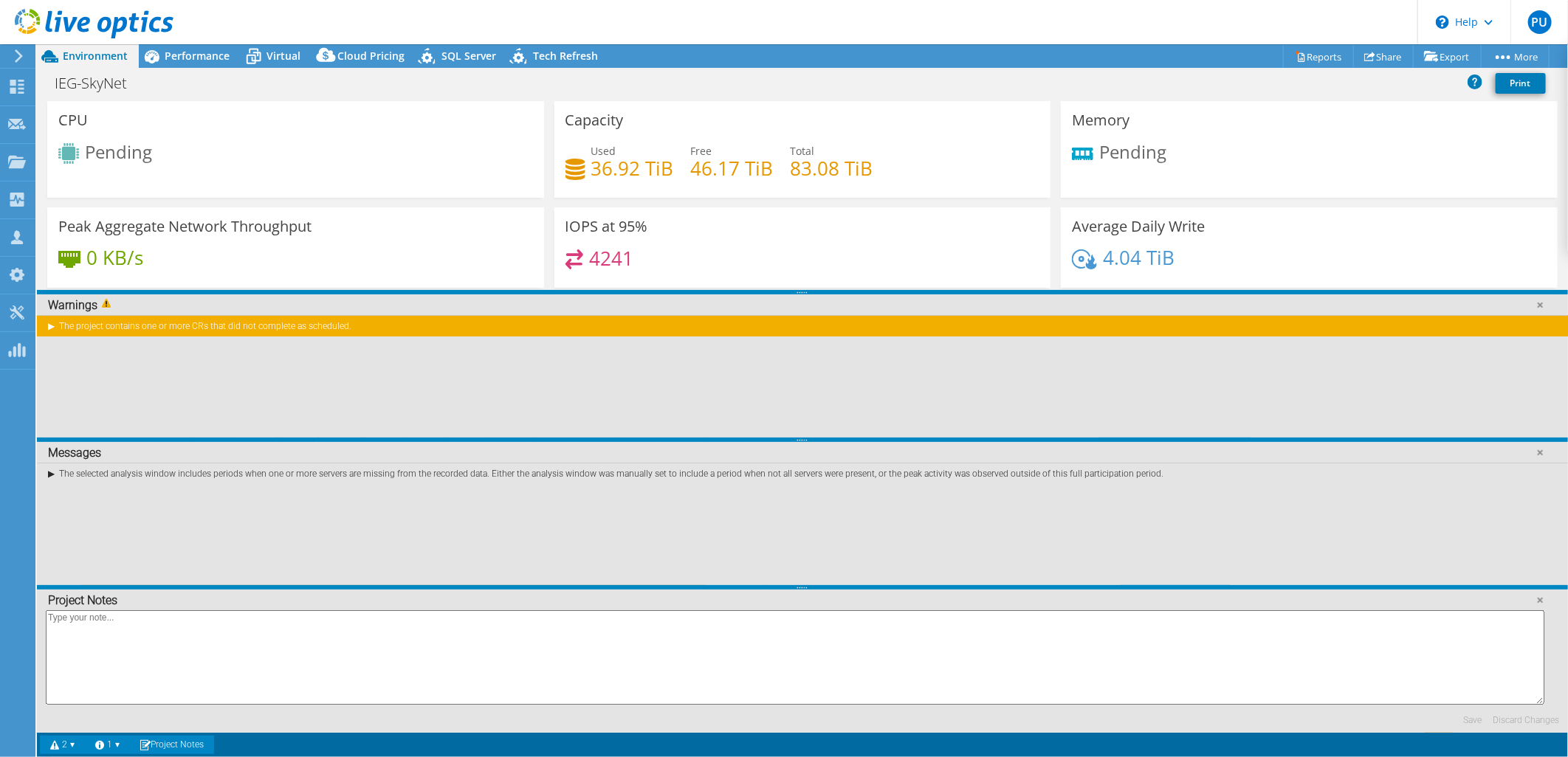
click at [169, 742] on link "Project Notes" at bounding box center [172, 745] width 84 height 19
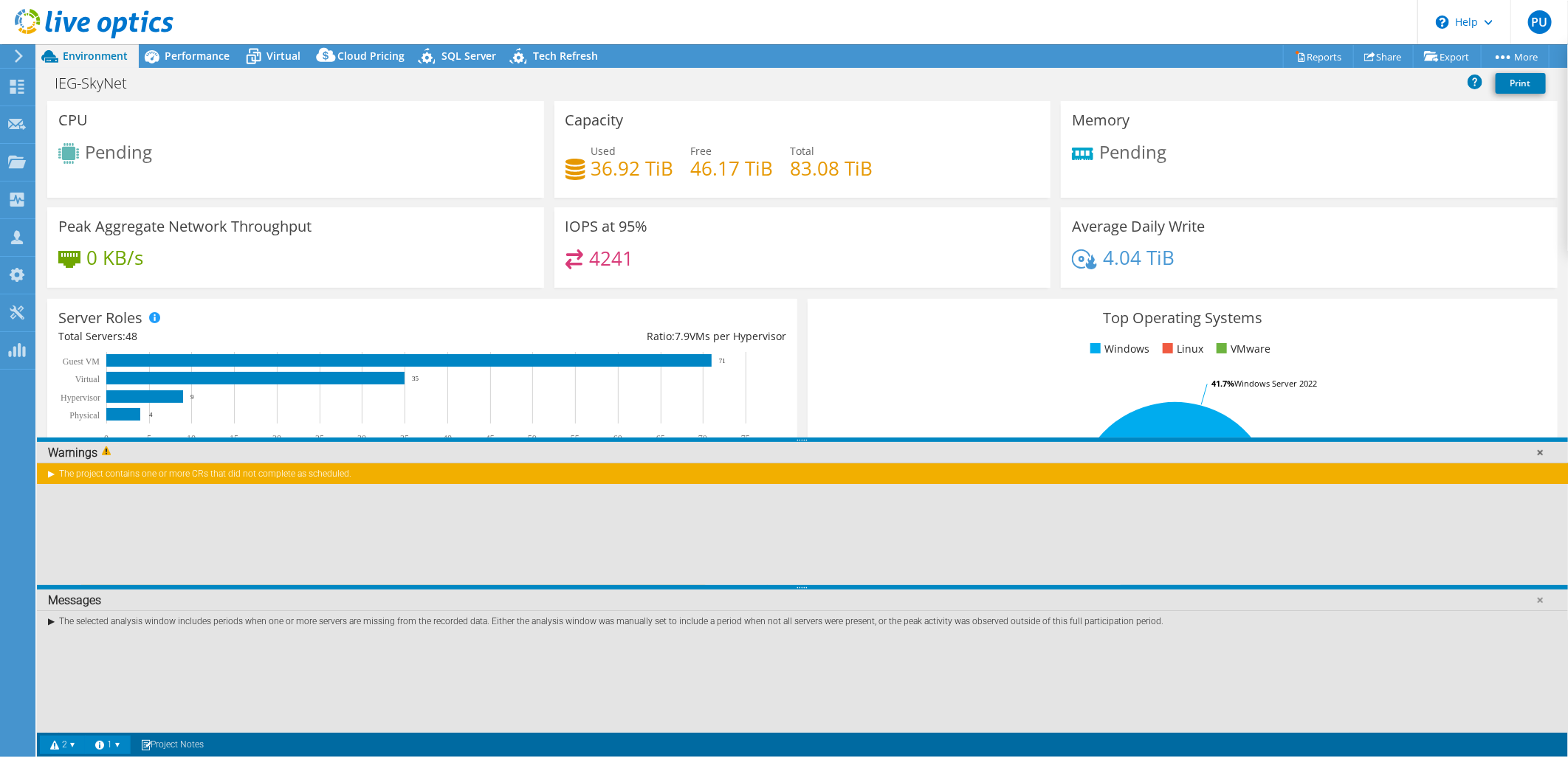
click at [1540, 452] on link at bounding box center [1540, 452] width 15 height 15
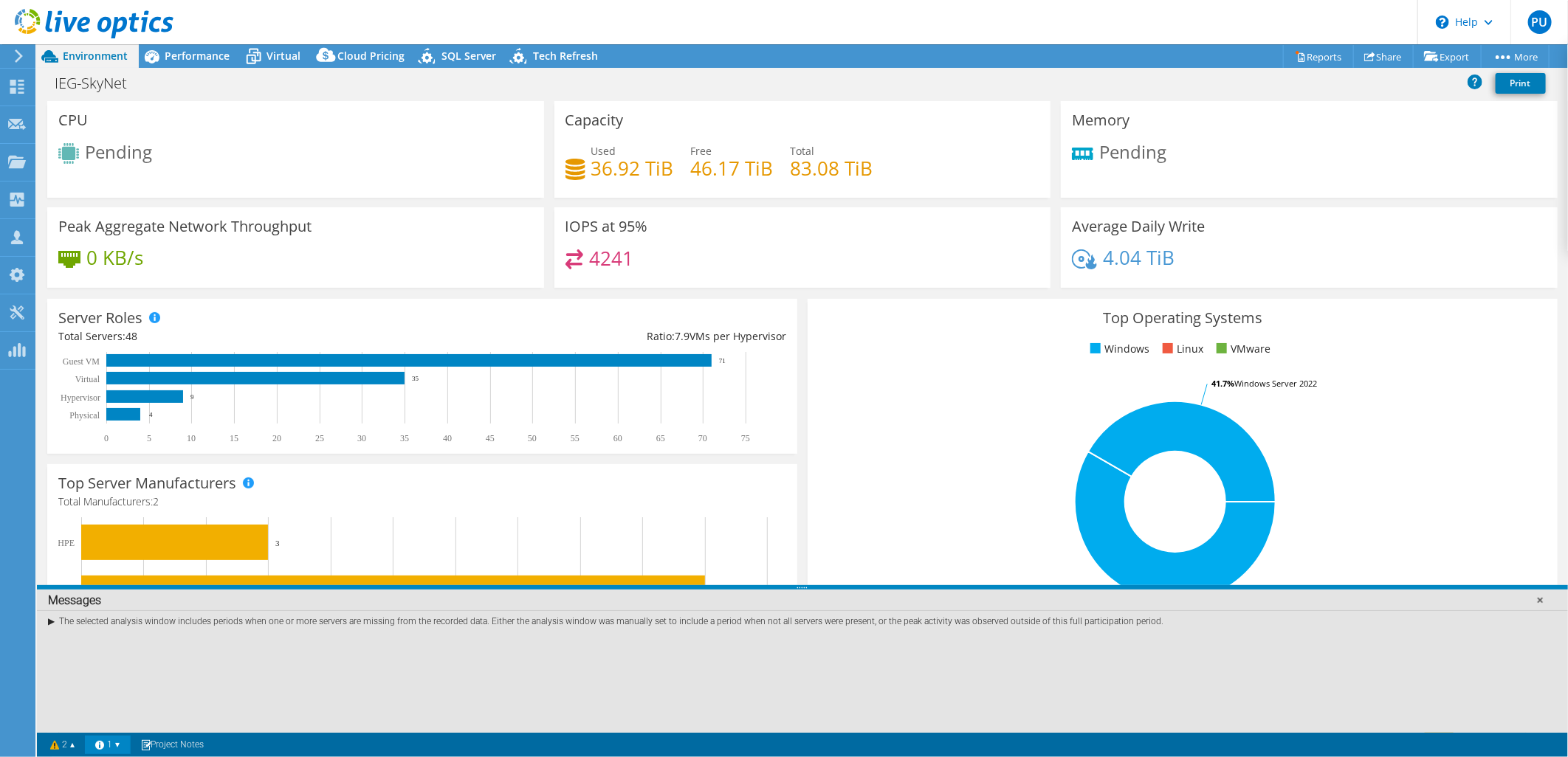
click at [1538, 598] on link at bounding box center [1540, 600] width 15 height 15
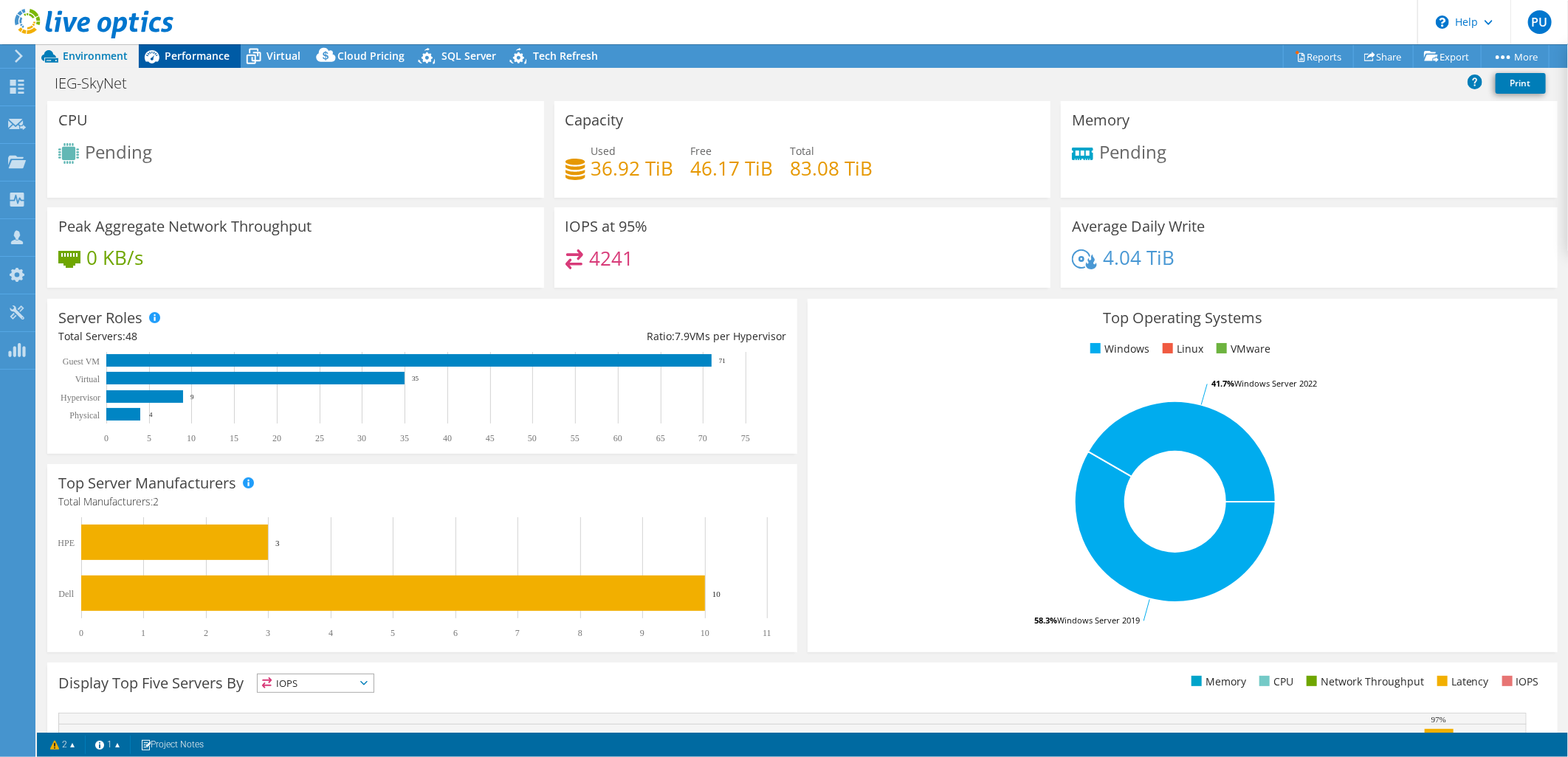
click at [183, 59] on span "Performance" at bounding box center [197, 55] width 65 height 14
